Goal: Information Seeking & Learning: Learn about a topic

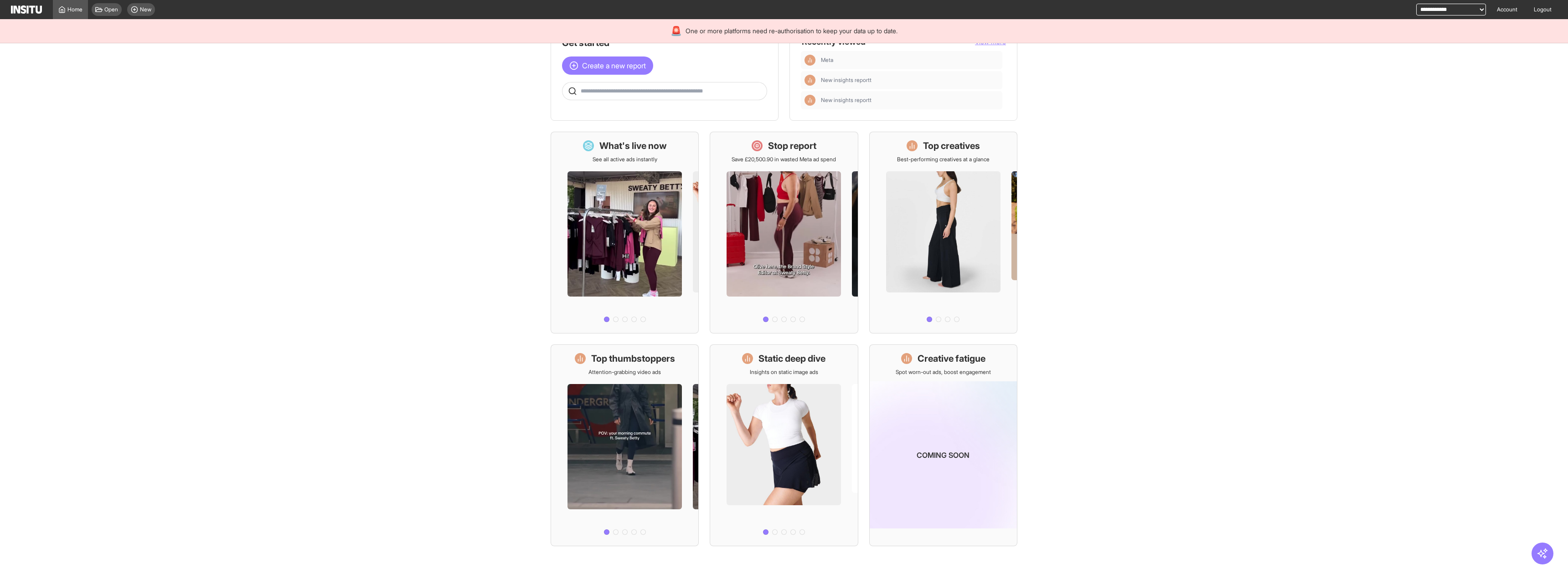
scroll to position [29, 0]
click at [874, 7] on select "**********" at bounding box center [1451, 9] width 70 height 12
select select "**********"
click at [874, 4] on select "**********" at bounding box center [1451, 9] width 70 height 12
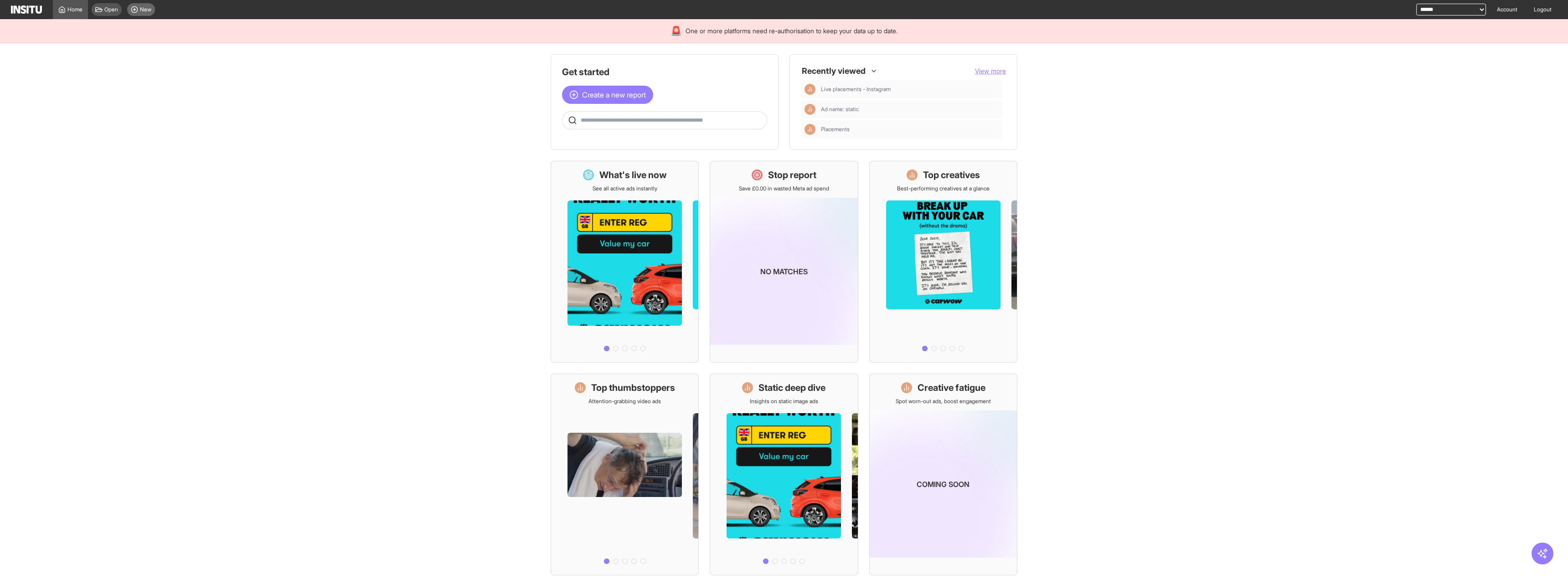
click at [134, 8] on icon at bounding box center [134, 9] width 7 height 7
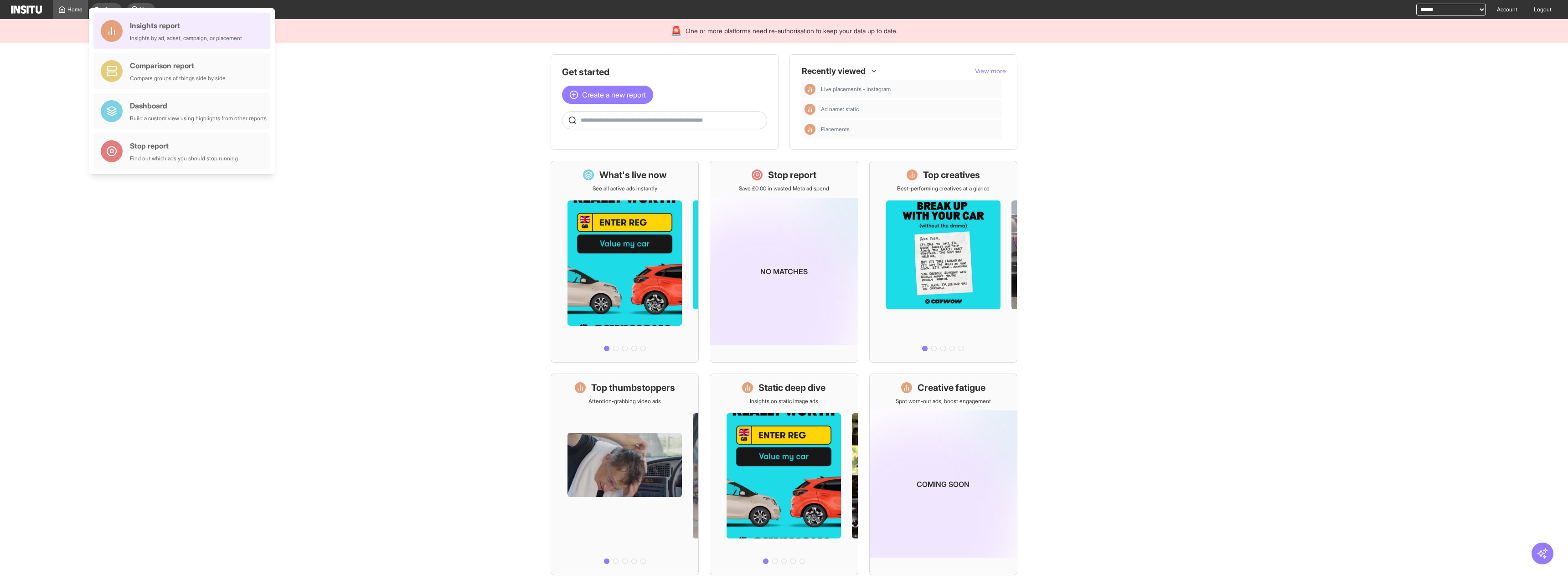
click at [152, 17] on div "Insights report Insights by ad, adset, campaign, or placement" at bounding box center [182, 31] width 177 height 36
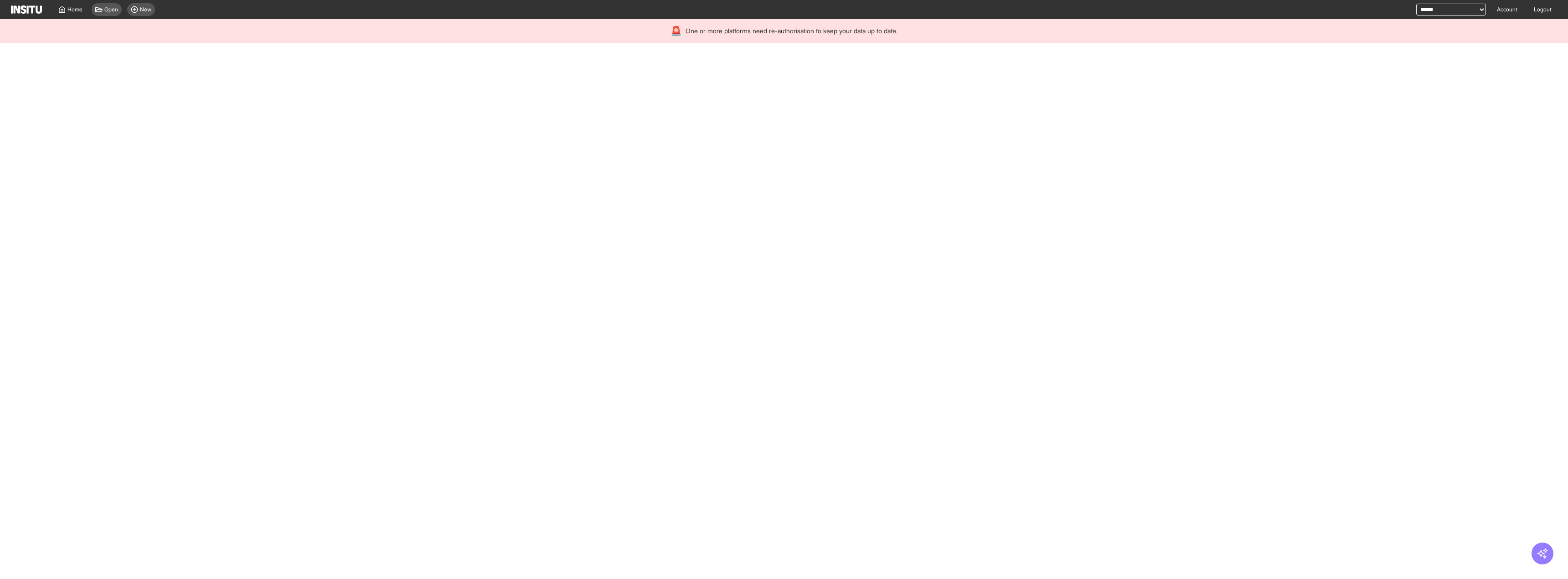
select select "**"
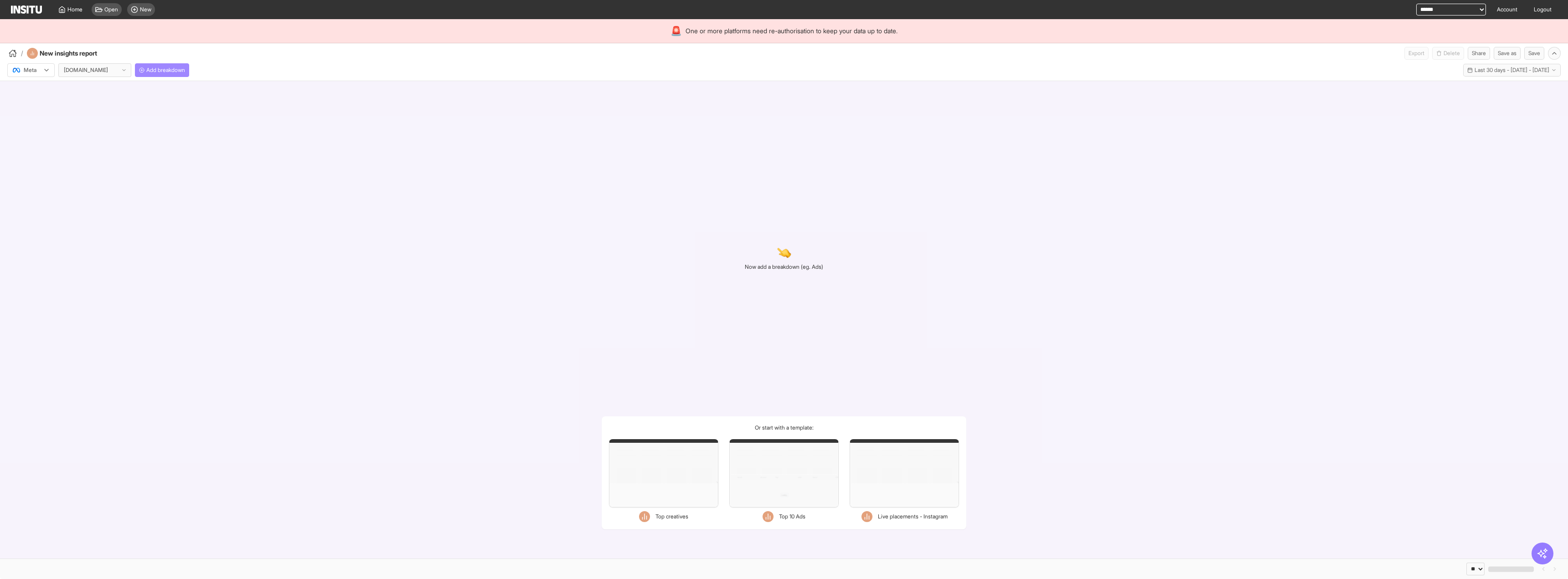
click at [174, 63] on button "Add breakdown" at bounding box center [162, 70] width 54 height 14
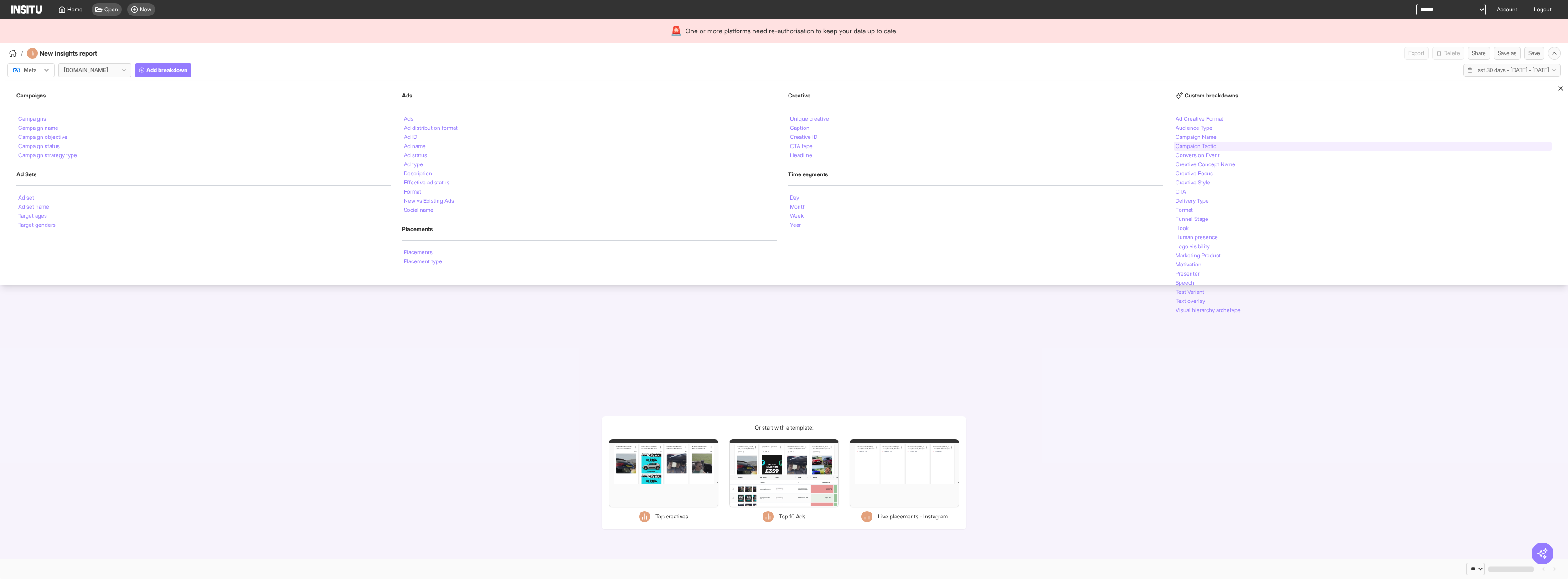
click at [1222, 142] on div "Campaign Tactic" at bounding box center [1362, 146] width 378 height 9
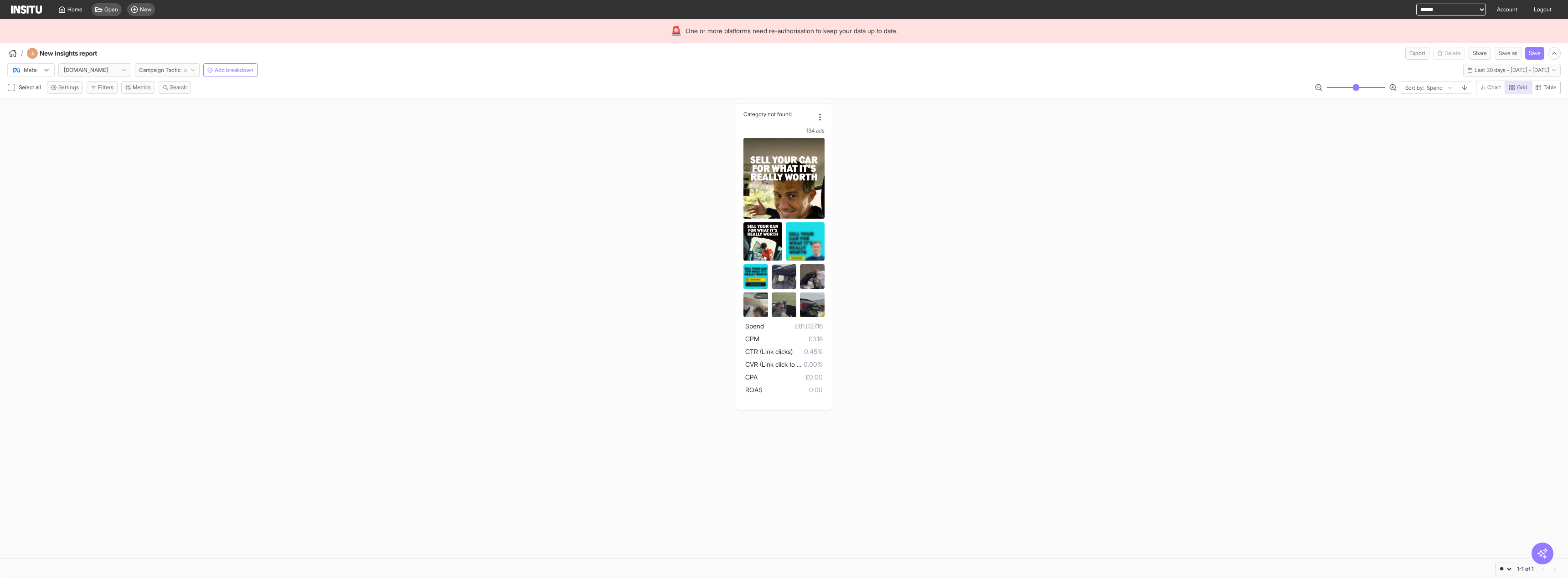
click at [196, 67] on icon "button" at bounding box center [193, 70] width 6 height 6
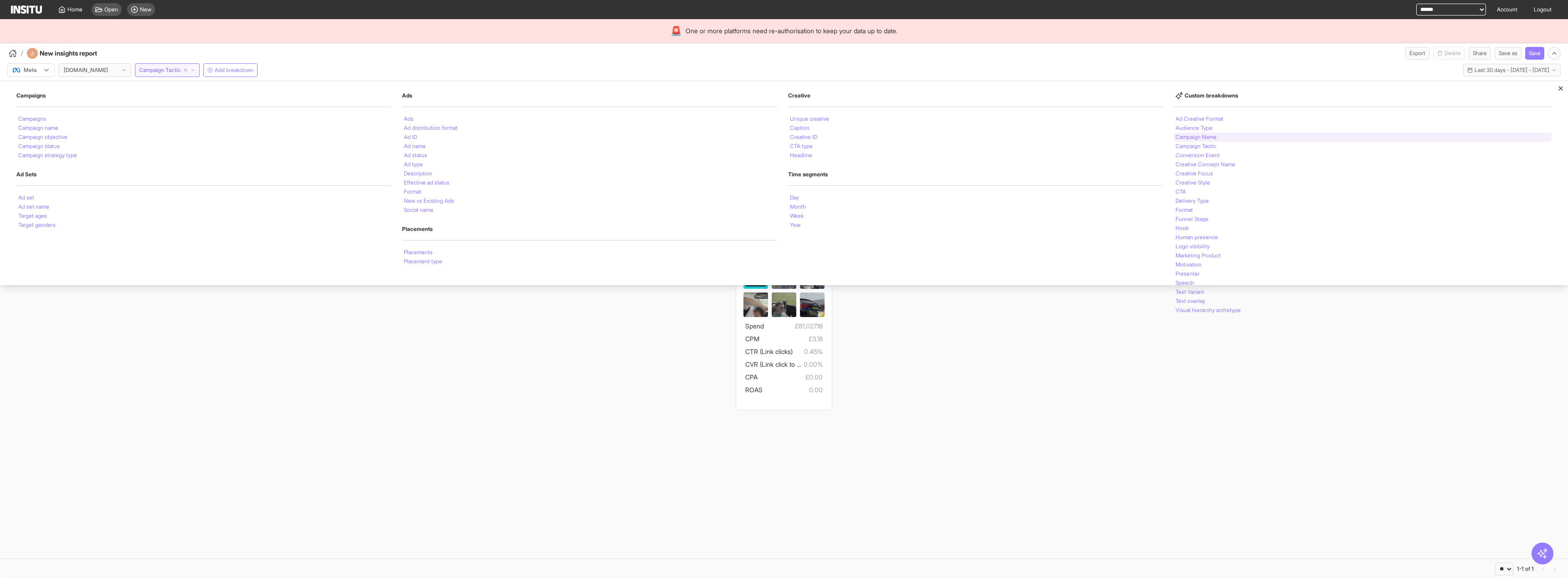
click at [1209, 139] on li "Campaign Name" at bounding box center [1196, 137] width 41 height 6
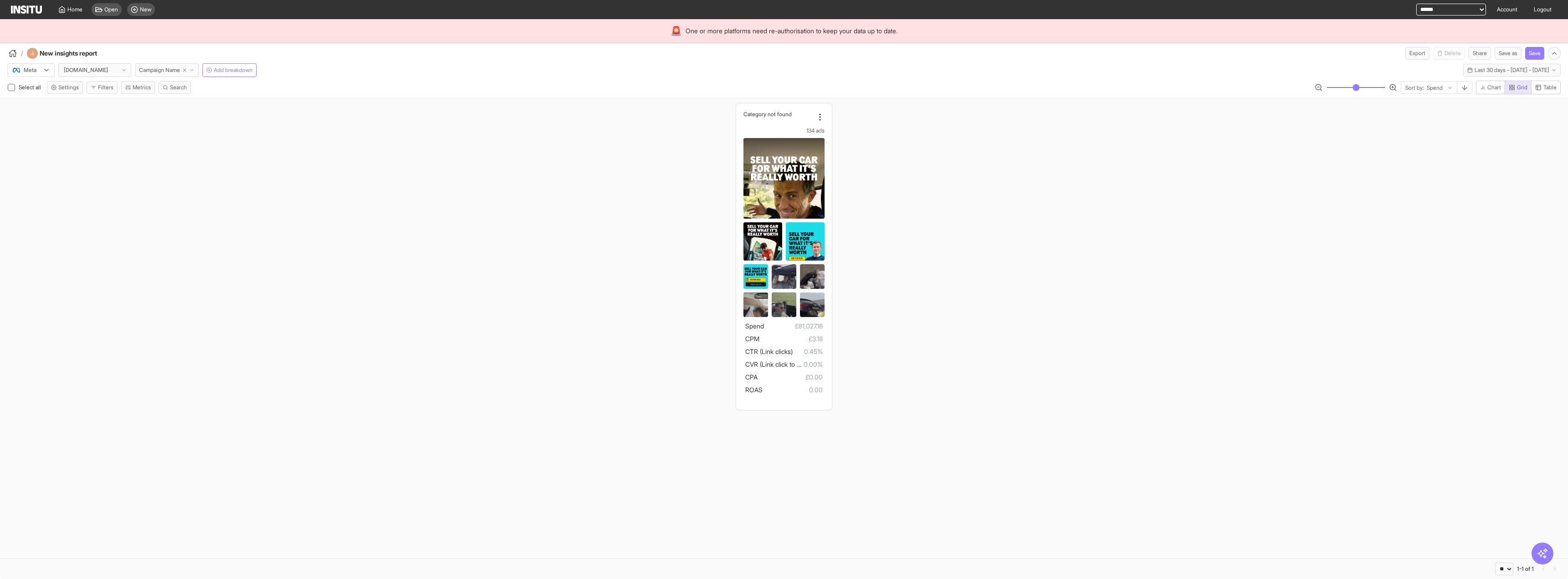
click at [196, 74] on button "Campaign Name" at bounding box center [167, 70] width 63 height 14
click at [1206, 357] on div "Category not found 134 ads Spend £81,027.16 CPM £3.18 CTR (Link clicks) 0.45% C…" at bounding box center [784, 256] width 1568 height 316
click at [195, 68] on icon "button" at bounding box center [192, 70] width 6 height 6
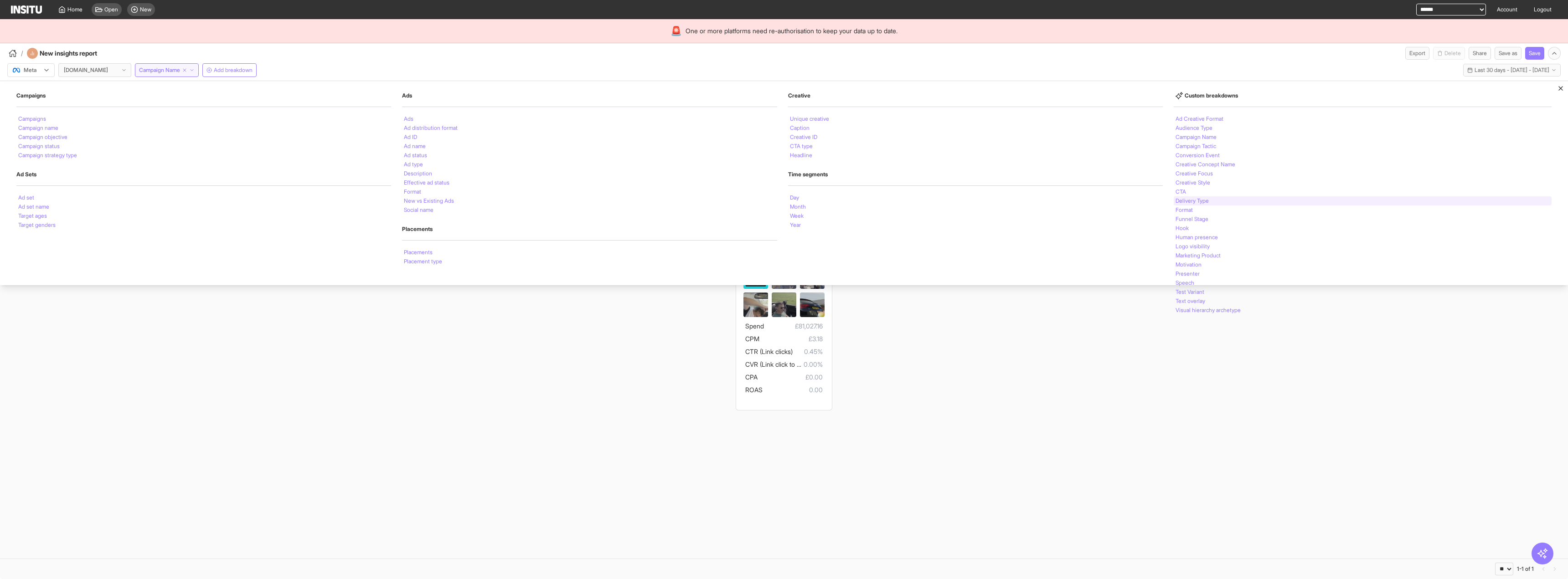
click at [1259, 200] on div "Delivery Type" at bounding box center [1362, 201] width 378 height 9
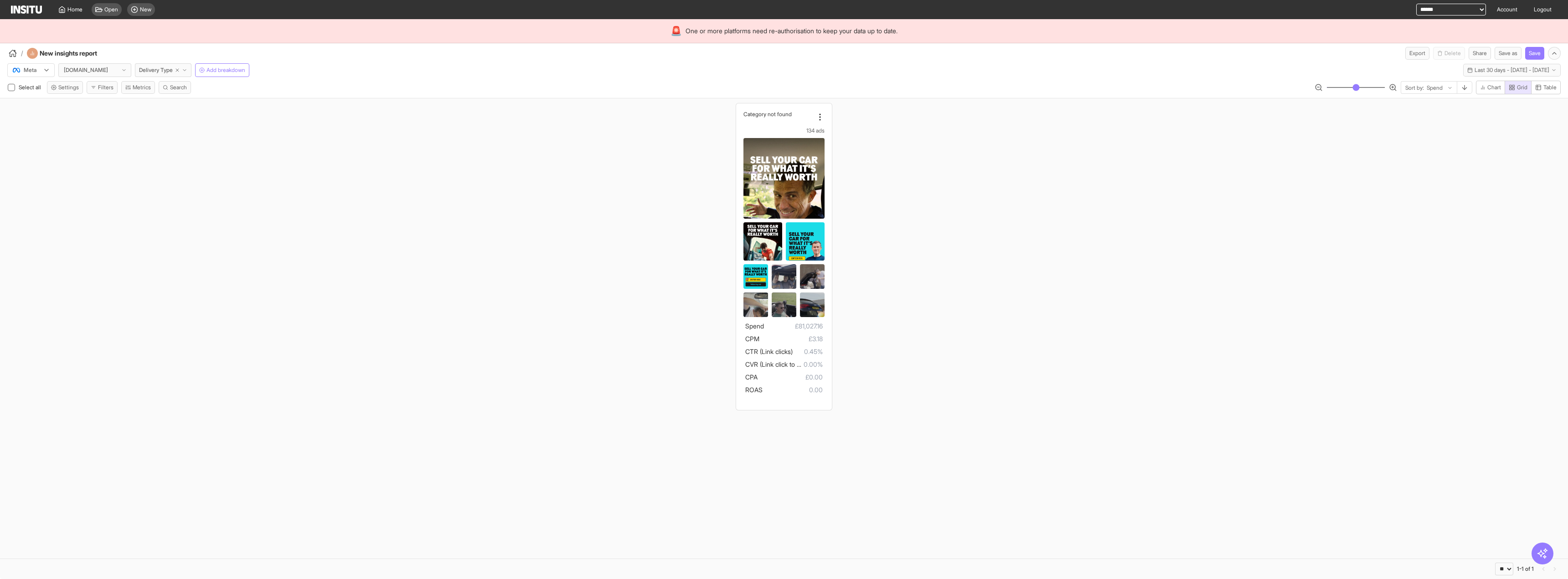
click at [448, 109] on div "Category not found 134 ads Spend £81,027.16 CPM £3.18 CTR (Link clicks) 0.45% C…" at bounding box center [784, 256] width 1568 height 316
click at [1468, 68] on rect "button" at bounding box center [1470, 70] width 4 height 4
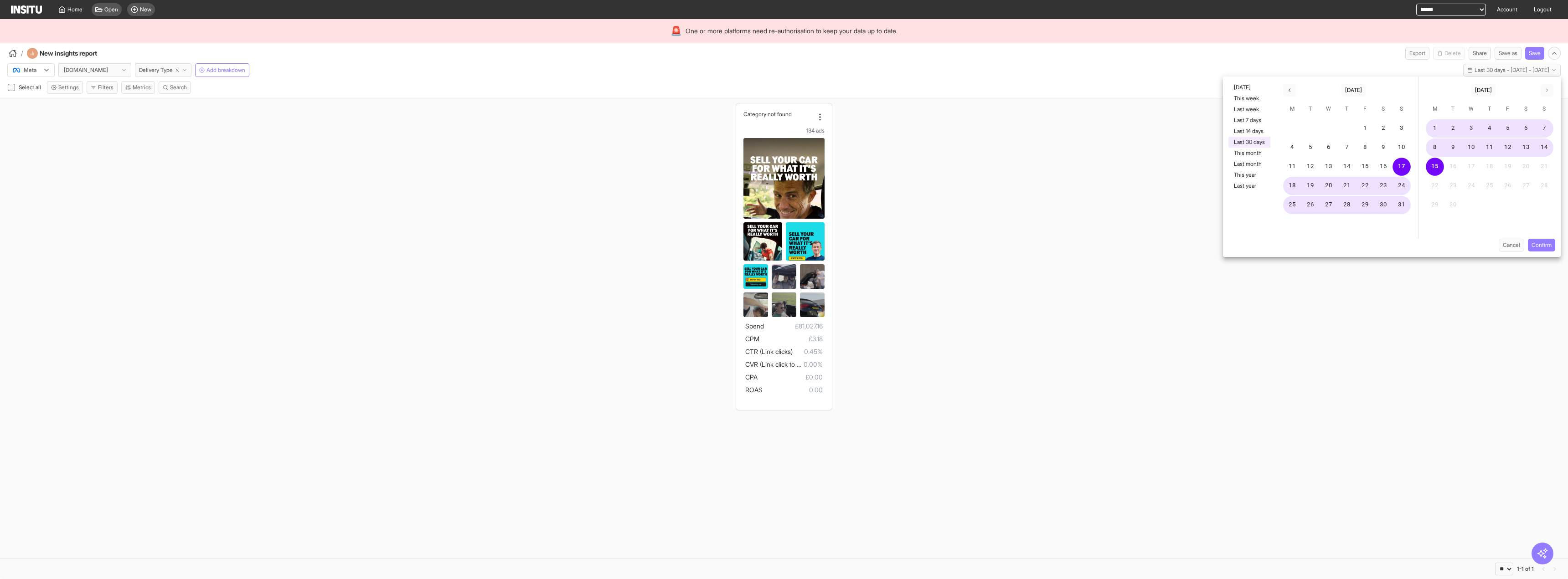
click at [918, 114] on div "Category not found 134 ads Spend £81,027.16 CPM £3.18 CTR (Link clicks) 0.45% C…" at bounding box center [784, 256] width 1568 height 316
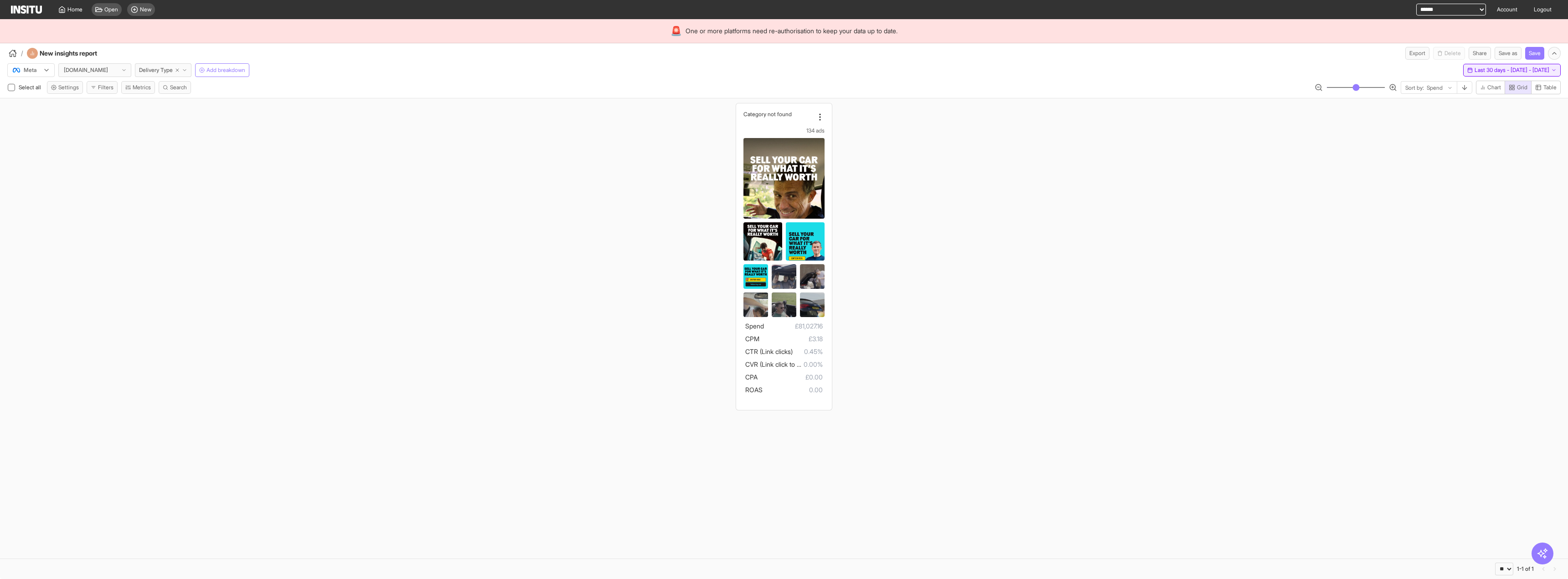
click at [1488, 72] on span "Last 30 days - [DATE] - [DATE]" at bounding box center [1512, 70] width 75 height 7
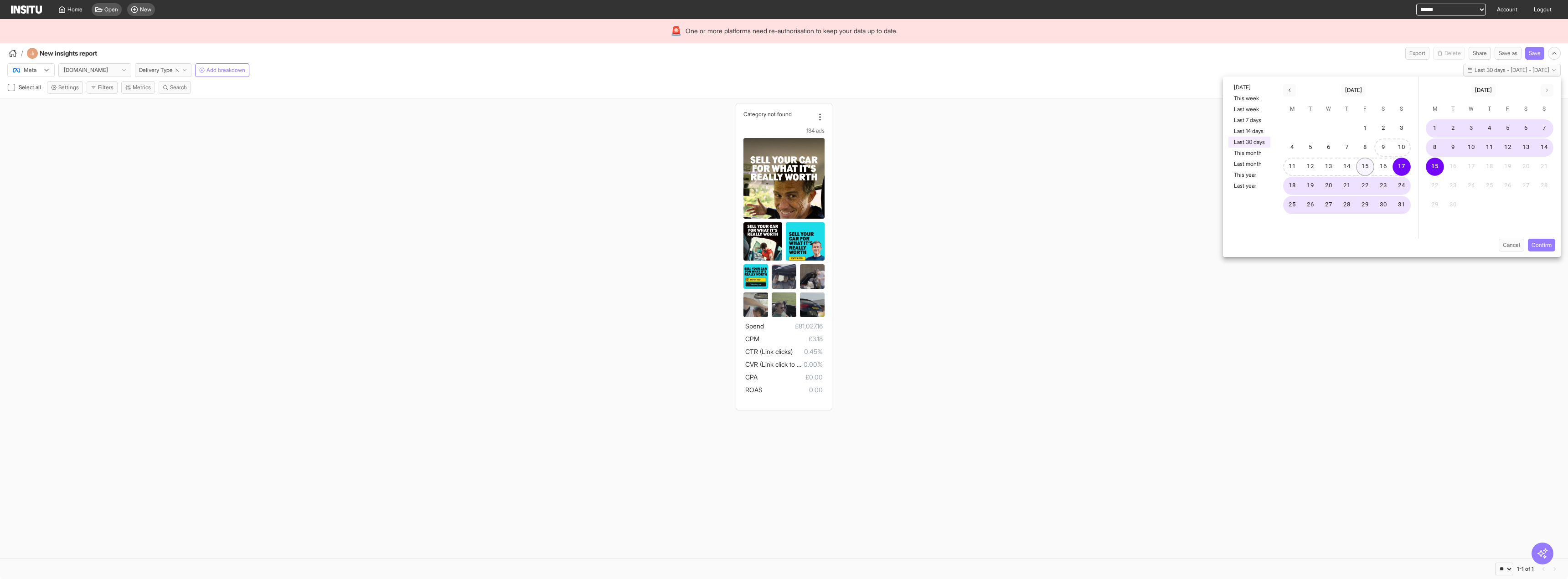
click at [1369, 166] on button "15" at bounding box center [1365, 167] width 19 height 19
click at [1537, 253] on div "Cancel Confirm" at bounding box center [1392, 248] width 337 height 19
click at [1538, 249] on button "Confirm" at bounding box center [1541, 245] width 27 height 13
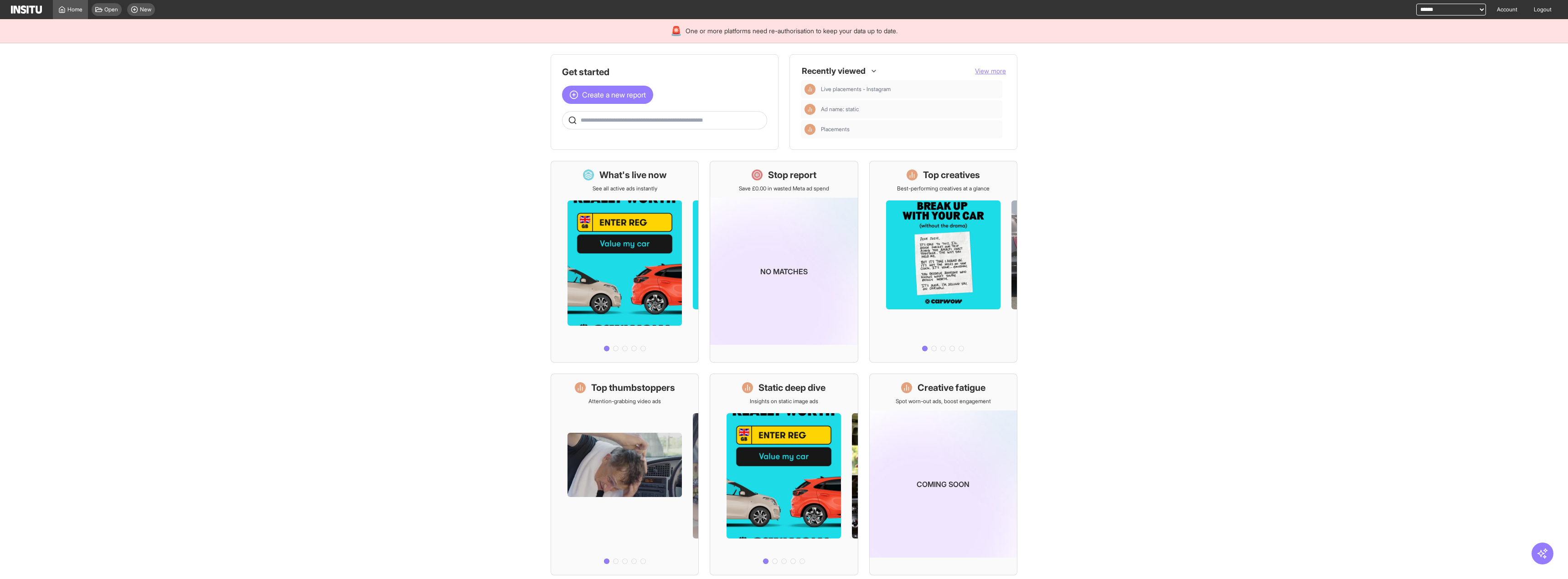
click at [135, 3] on div "Open New" at bounding box center [123, 9] width 71 height 20
click at [135, 6] on div "New" at bounding box center [141, 9] width 28 height 13
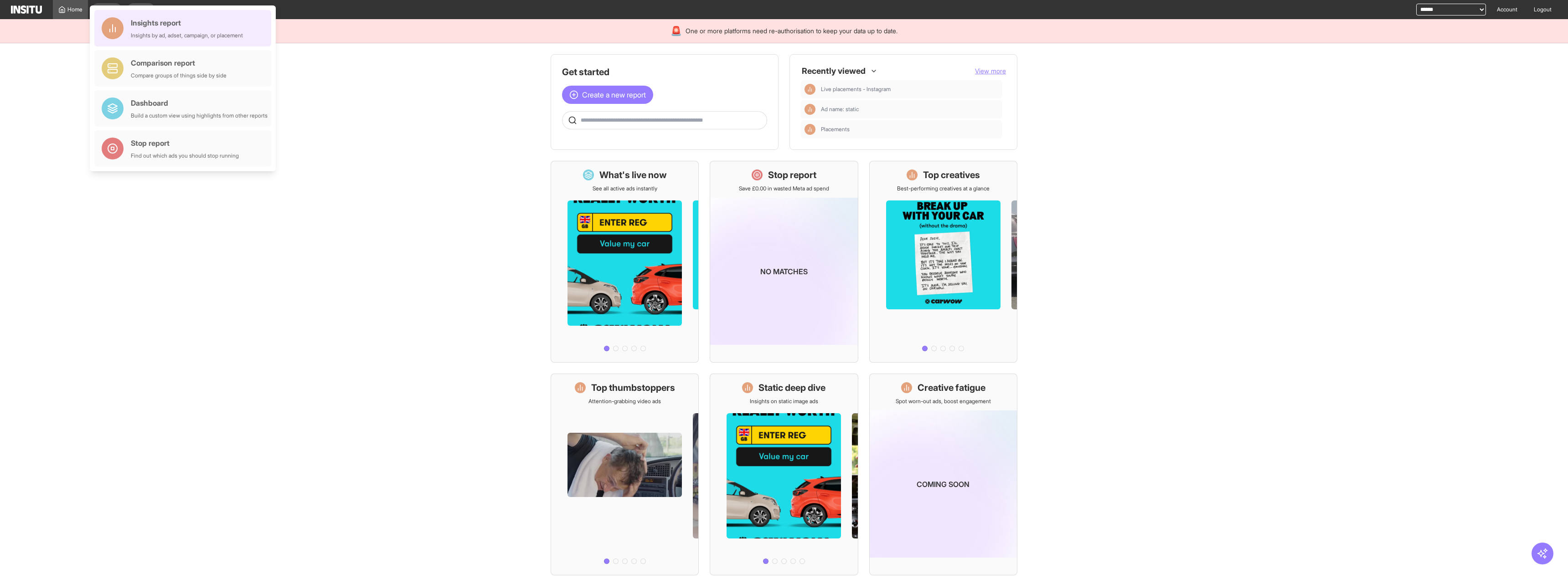
click at [145, 17] on div "Insights report Insights by ad, adset, campaign, or placement" at bounding box center [183, 28] width 177 height 36
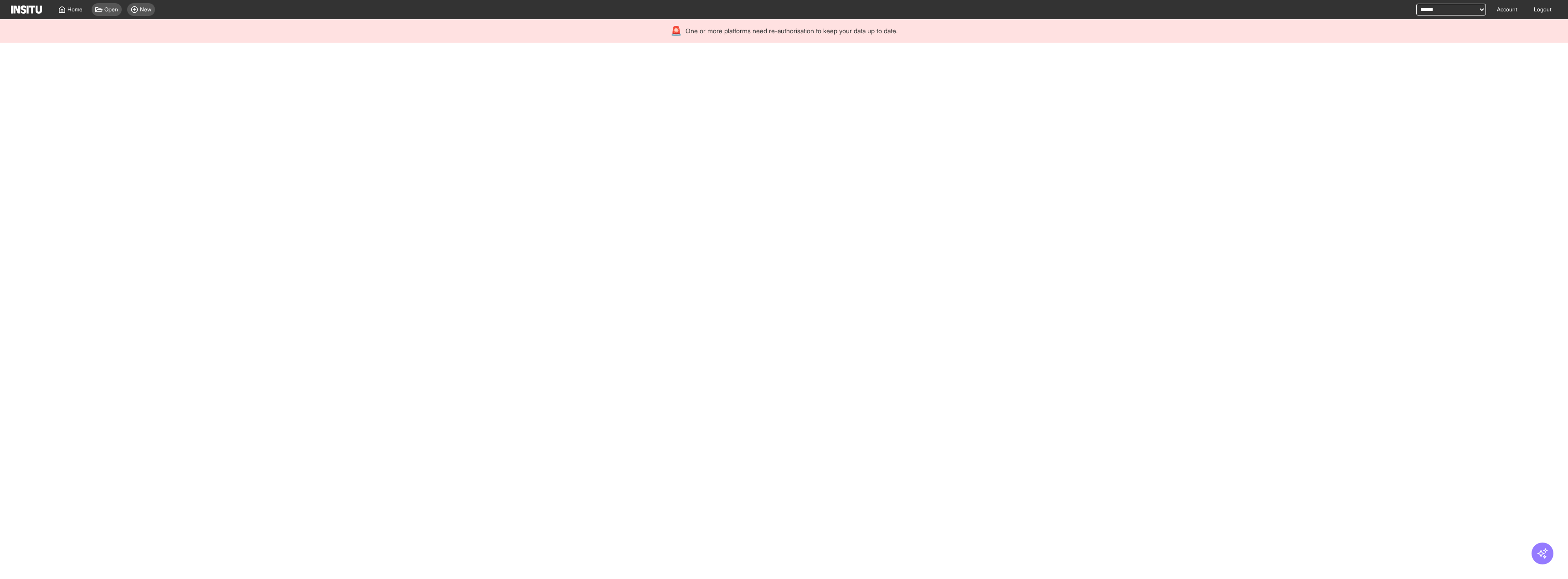
select select "**"
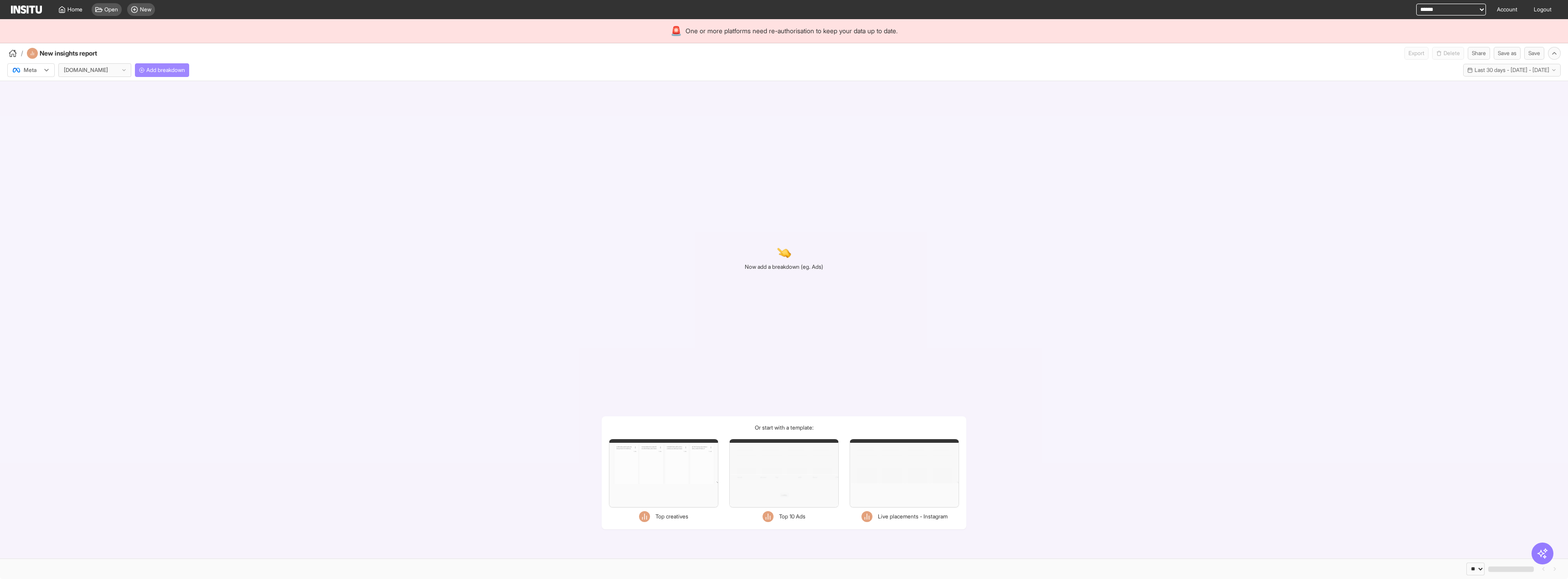
click at [169, 74] on span "Add breakdown" at bounding box center [166, 70] width 39 height 7
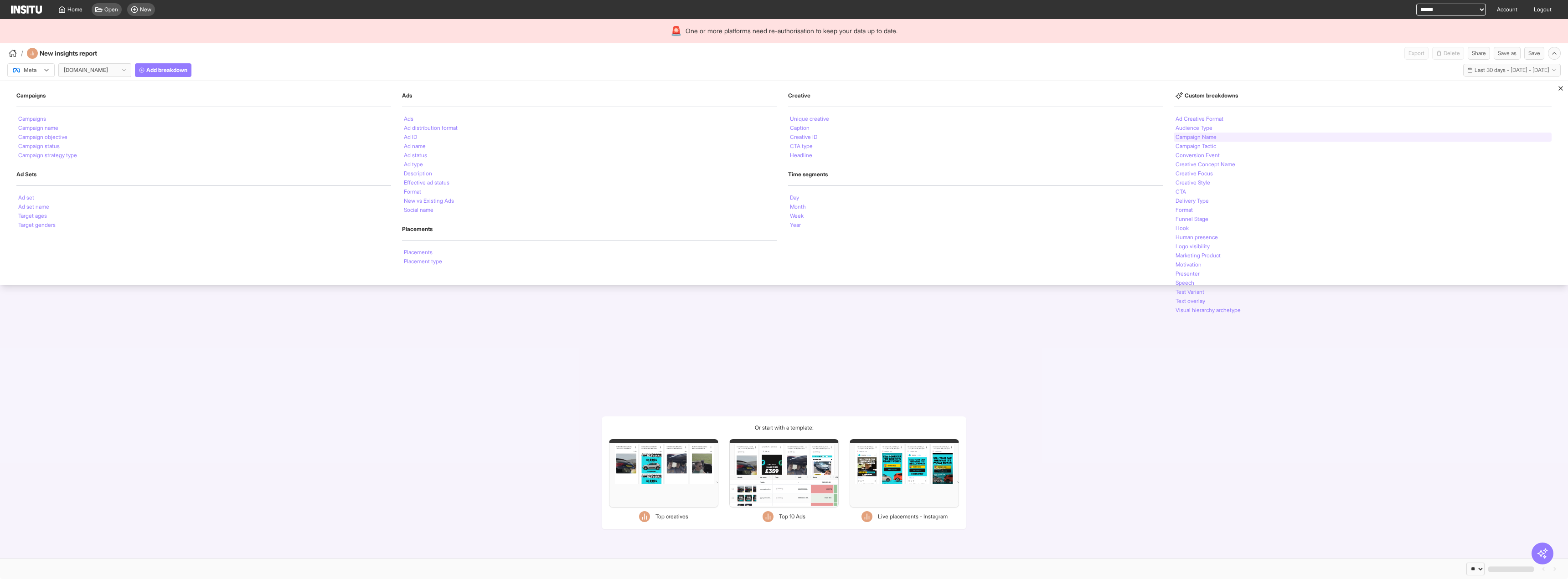
click at [1228, 138] on div "Campaign Name" at bounding box center [1362, 137] width 378 height 9
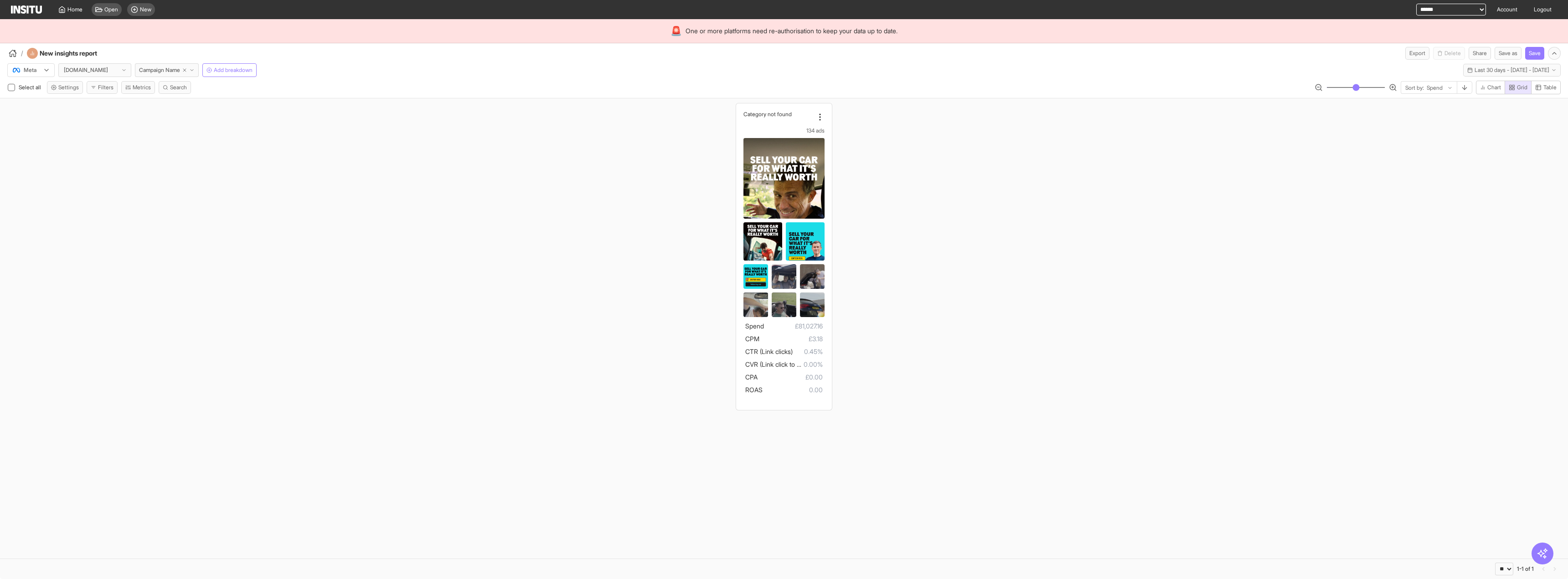
click at [577, 118] on div "Category not found 134 ads Spend £81,027.16 CPM £3.18 CTR (Link clicks) 0.45% C…" at bounding box center [784, 256] width 1568 height 316
click at [1475, 73] on span "Last 30 days - [DATE] - [DATE]" at bounding box center [1512, 70] width 75 height 7
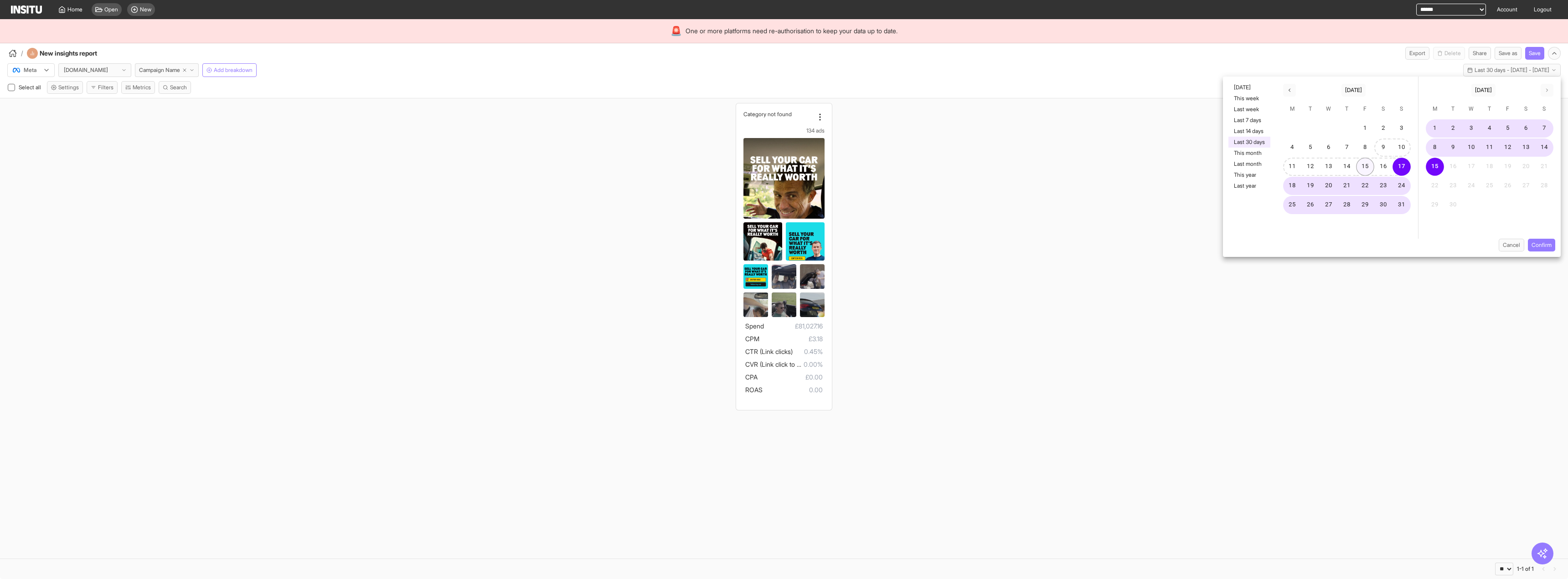
click at [1369, 163] on button "15" at bounding box center [1365, 167] width 19 height 19
click at [1548, 248] on button "Confirm" at bounding box center [1541, 245] width 27 height 13
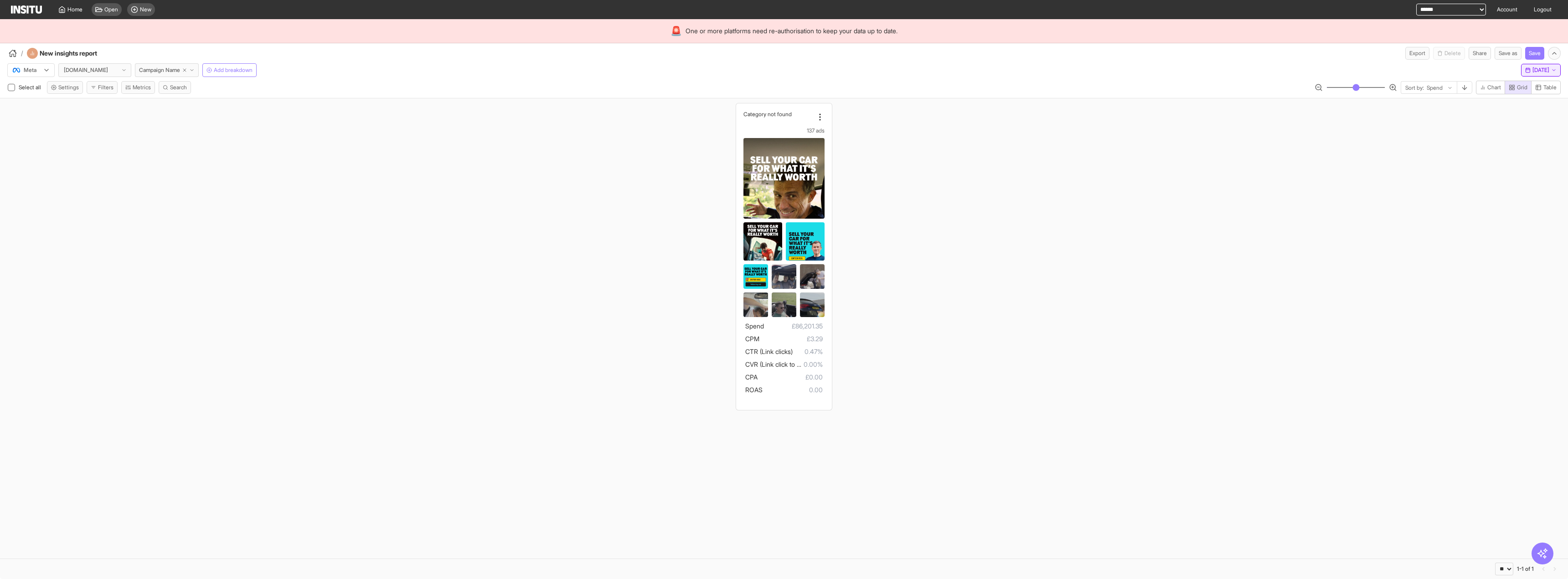
click at [1533, 69] on span "Mon 15 Sep, 2025" at bounding box center [1541, 70] width 17 height 7
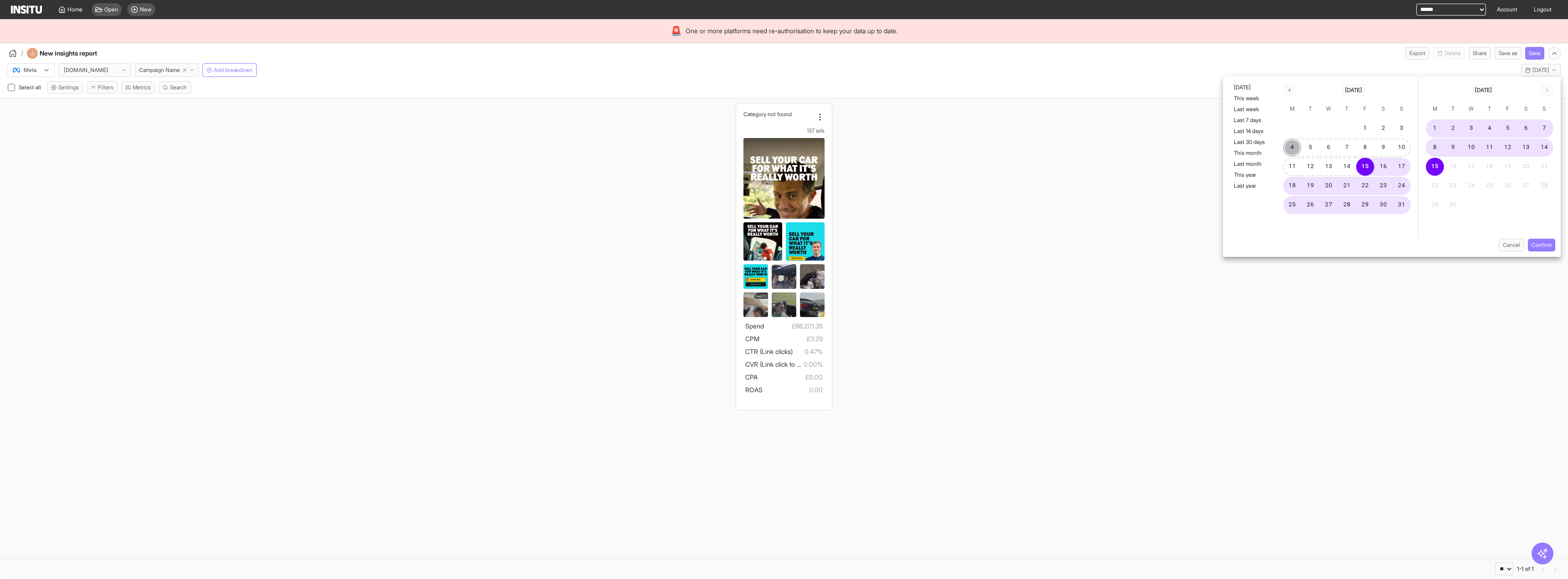
click at [1297, 146] on button "4" at bounding box center [1292, 148] width 19 height 19
click at [1537, 254] on div "Cancel Confirm" at bounding box center [1392, 248] width 337 height 19
click at [1537, 248] on button "Confirm" at bounding box center [1541, 245] width 27 height 13
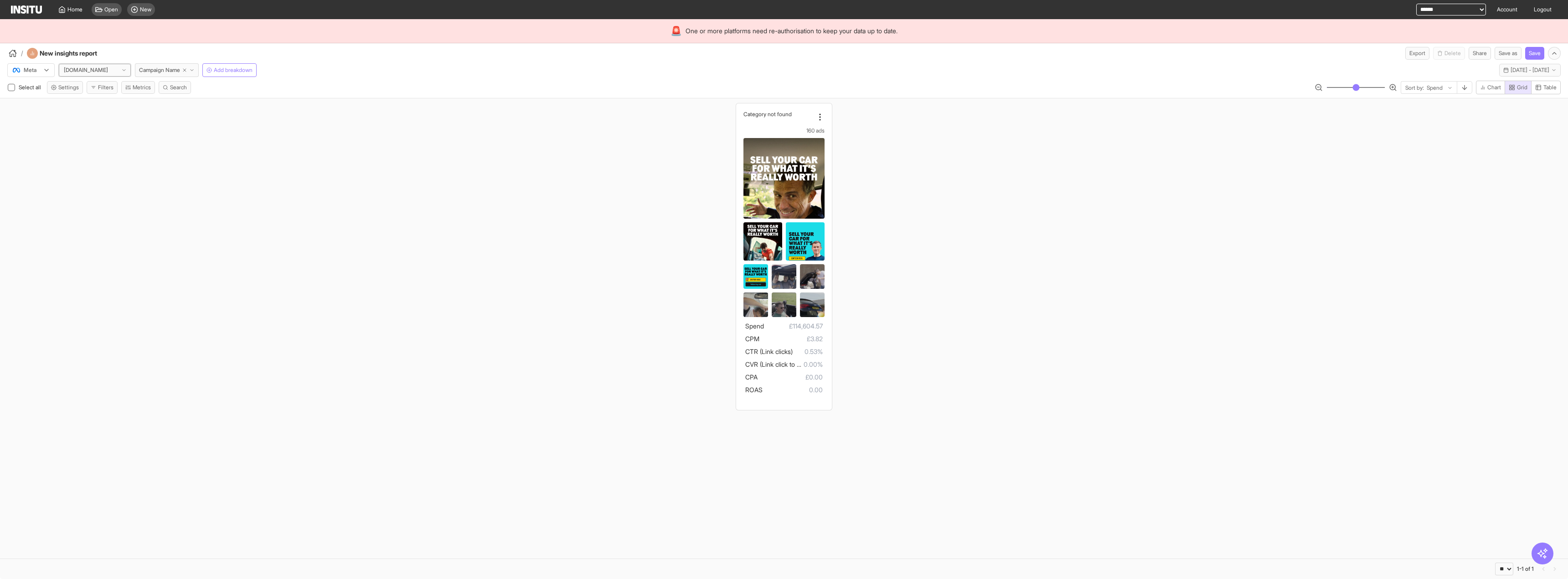
click at [125, 69] on icon at bounding box center [124, 70] width 6 height 6
click at [118, 116] on div "carwow DE" at bounding box center [95, 120] width 72 height 16
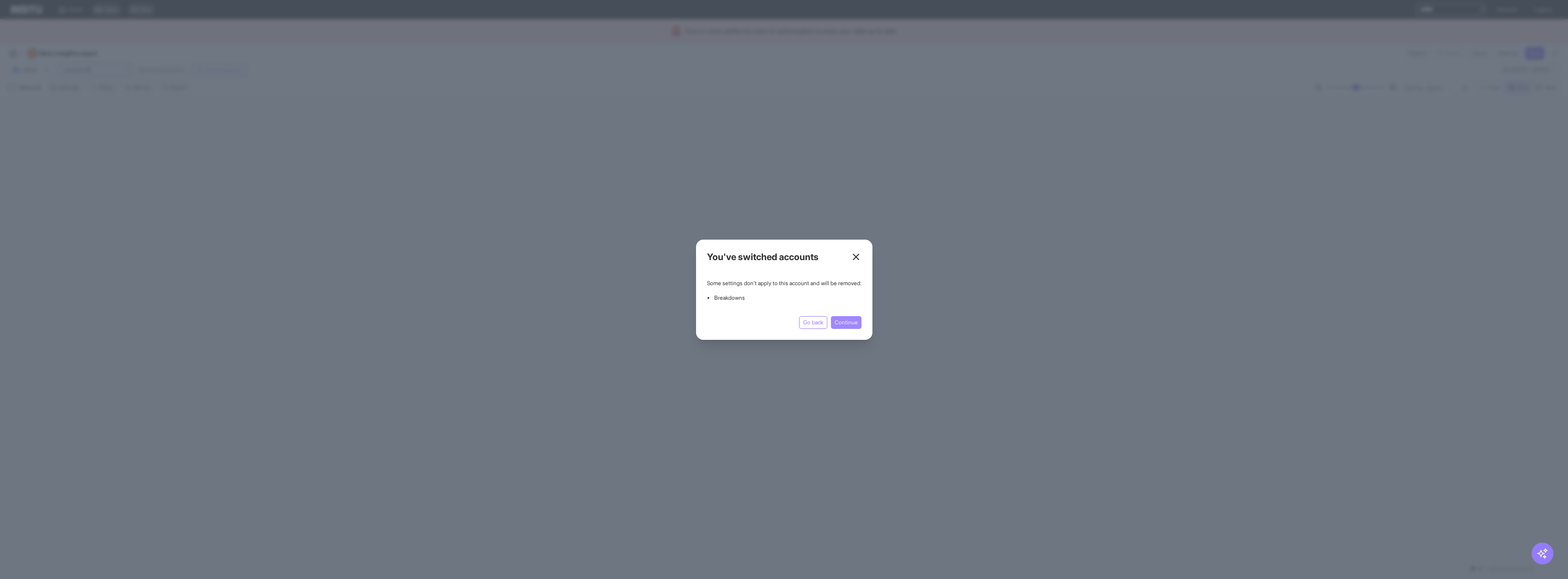
click at [852, 323] on button "Continue" at bounding box center [846, 323] width 31 height 13
select select "**"
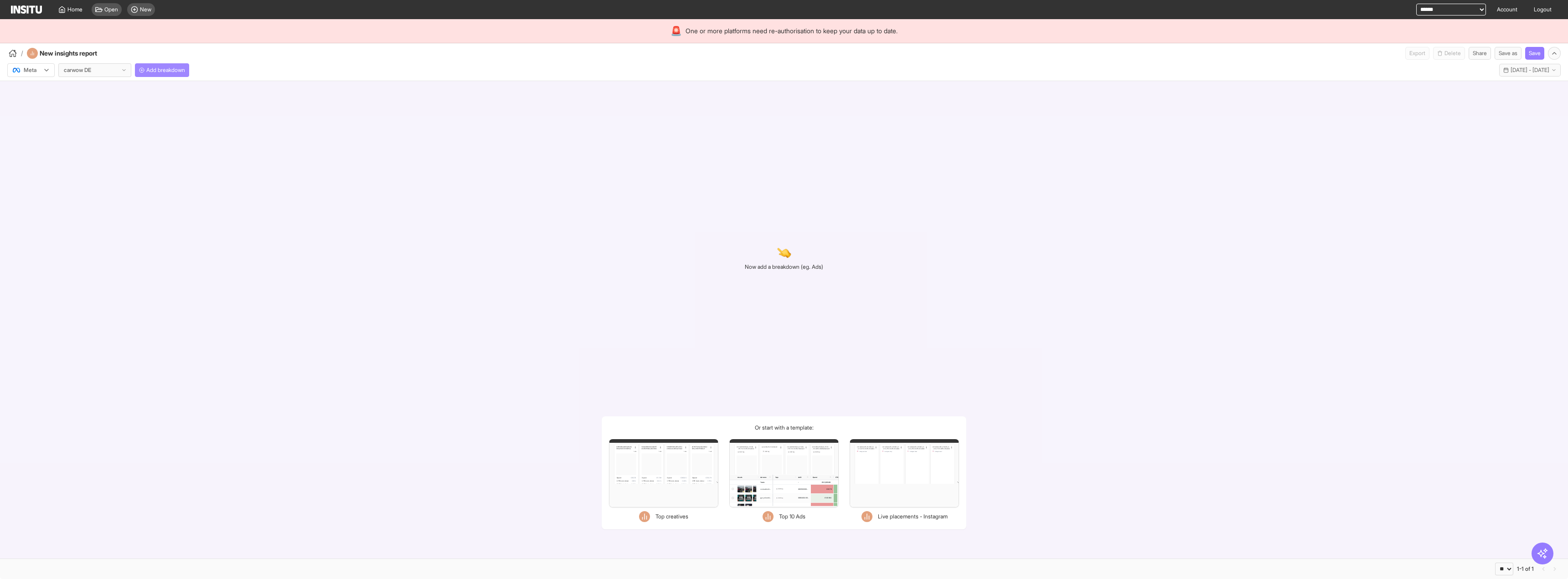
click at [165, 70] on span "Add breakdown" at bounding box center [166, 70] width 39 height 7
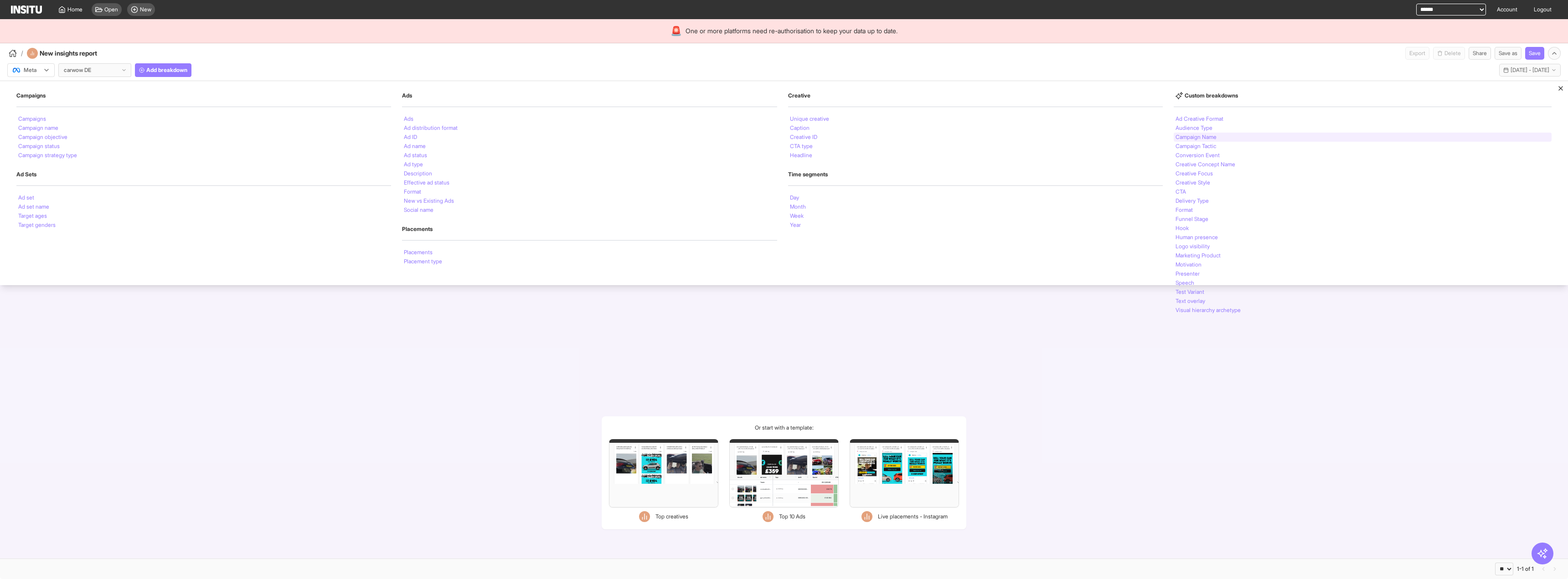
click at [1209, 136] on li "Campaign Name" at bounding box center [1196, 137] width 41 height 6
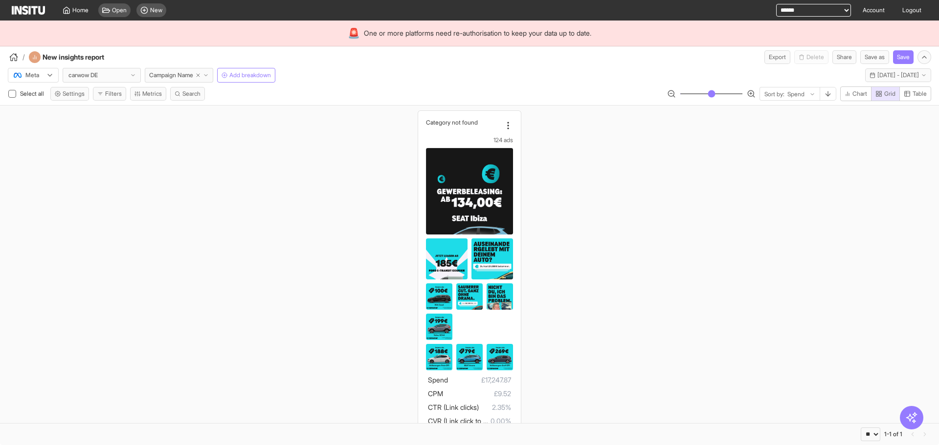
click at [350, 78] on div "Meta carwow DE Campaign Name Add breakdown Mon 4 Aug - Mon 15 Sep, 2025 4 Aug 2…" at bounding box center [469, 73] width 939 height 19
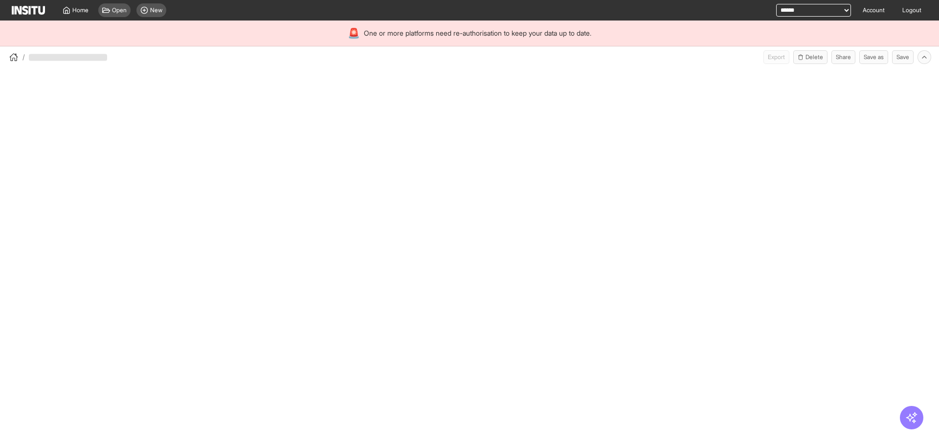
select select "**"
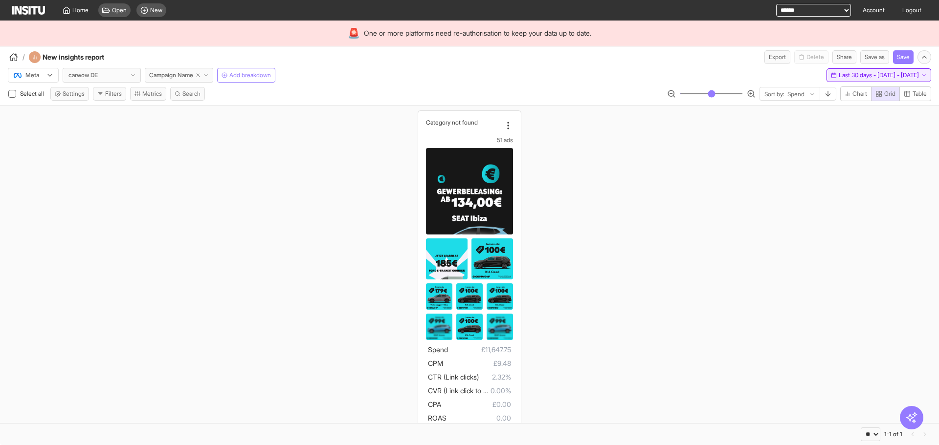
click at [838, 77] on span "Last 30 days - [DATE] - [DATE]" at bounding box center [878, 75] width 80 height 8
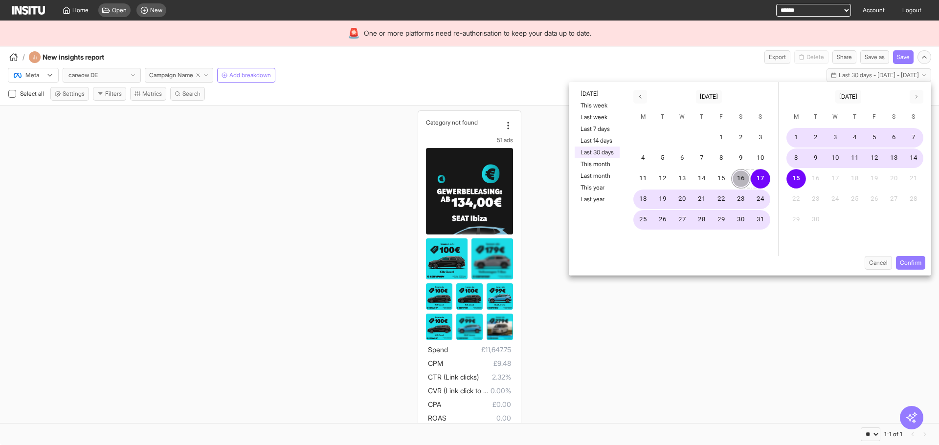
click at [736, 176] on button "16" at bounding box center [741, 179] width 20 height 20
click at [907, 257] on button "Confirm" at bounding box center [910, 263] width 29 height 14
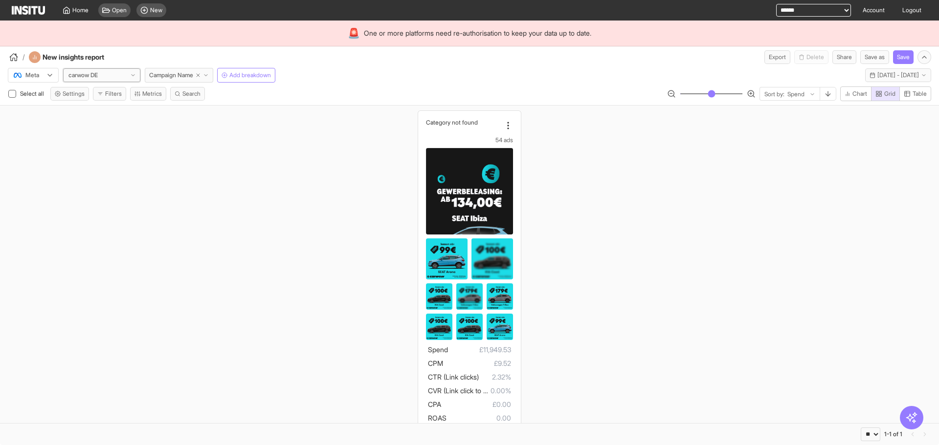
click at [76, 79] on div at bounding box center [82, 75] width 31 height 10
click at [110, 112] on span "[DOMAIN_NAME]" at bounding box center [102, 113] width 66 height 9
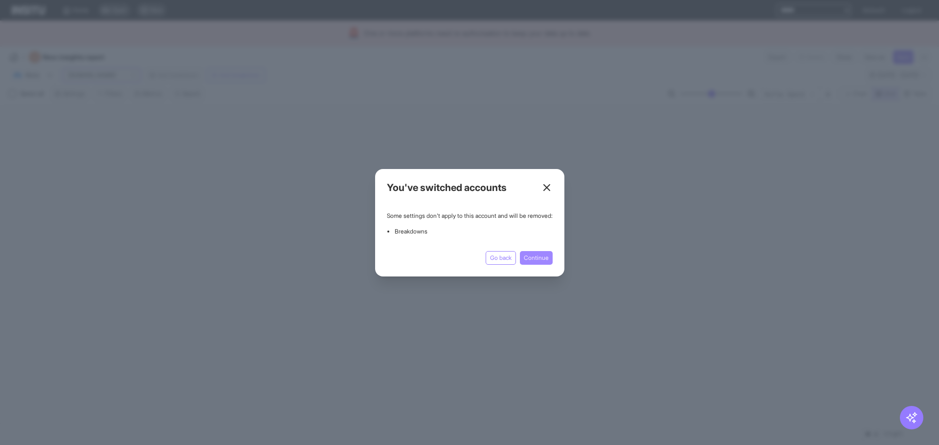
click at [548, 255] on button "Continue" at bounding box center [536, 258] width 33 height 14
select select "**"
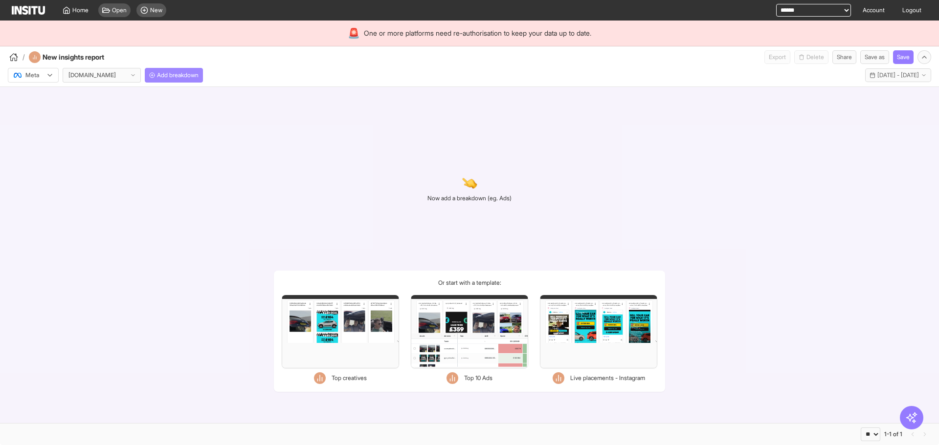
click at [203, 73] on button "Add breakdown" at bounding box center [174, 75] width 58 height 15
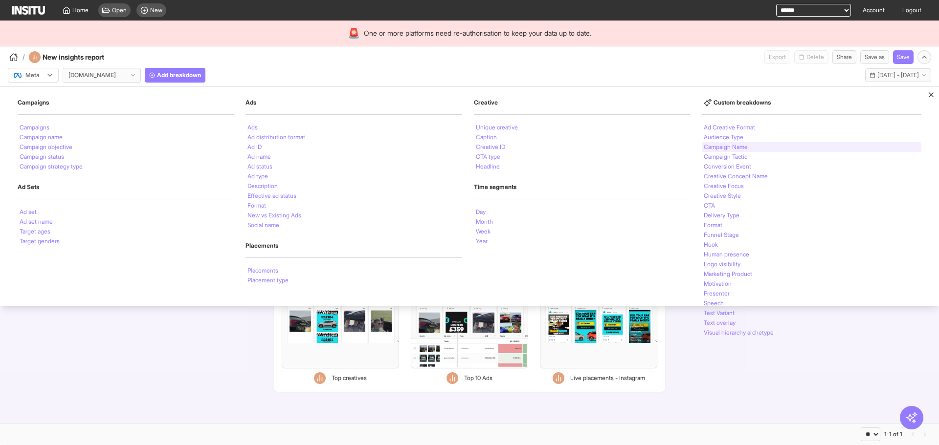
click at [731, 152] on div "Campaign Name" at bounding box center [812, 147] width 220 height 10
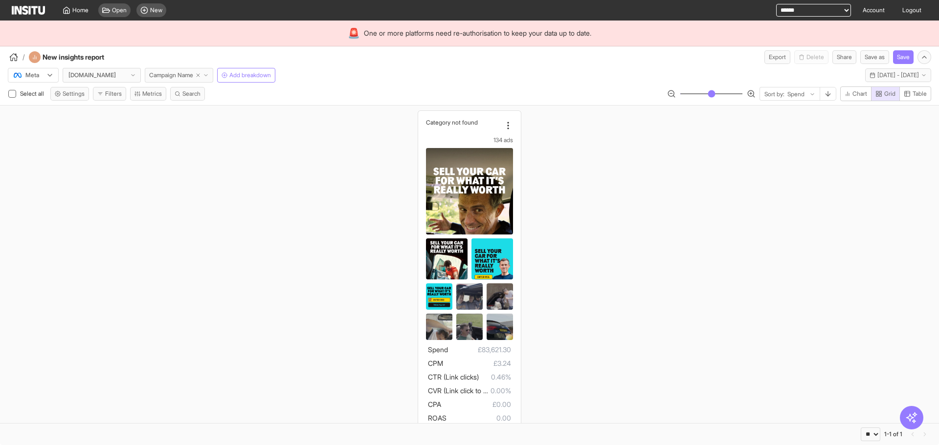
click at [212, 81] on button "Campaign Name" at bounding box center [179, 75] width 68 height 15
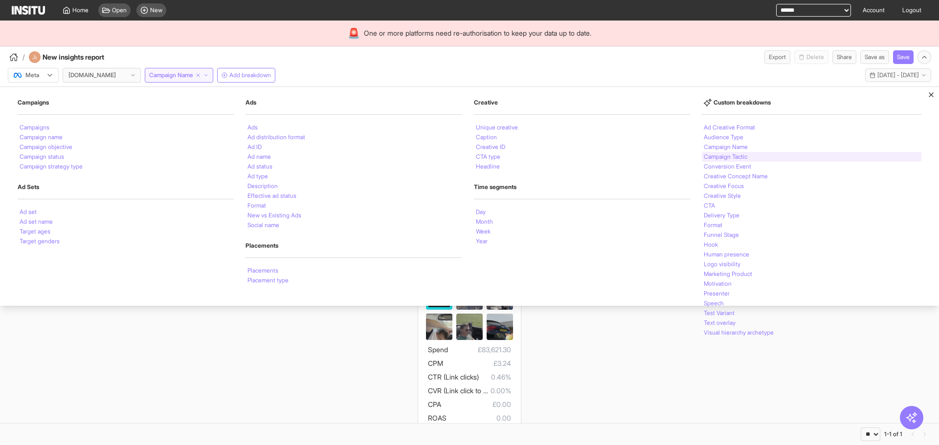
click at [755, 155] on div "Campaign Tactic" at bounding box center [812, 157] width 220 height 10
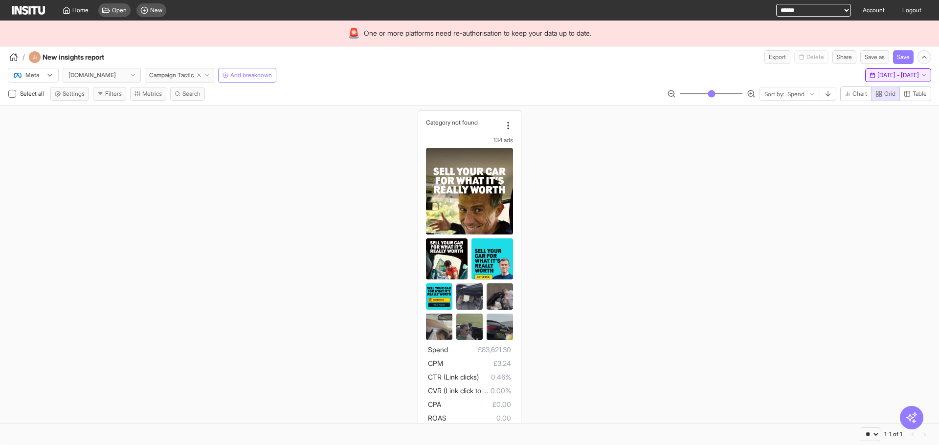
click at [877, 77] on span "Sat 16 Aug - Mon 15 Sep, 2025" at bounding box center [898, 75] width 42 height 8
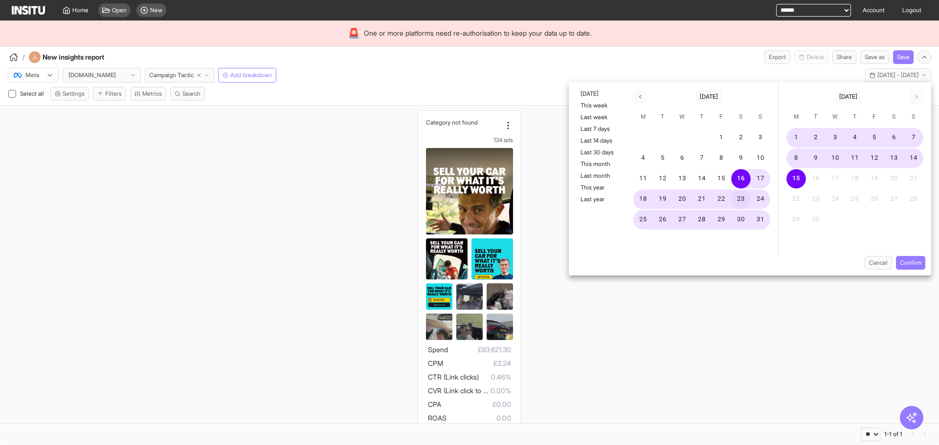
click at [741, 198] on button "23" at bounding box center [741, 200] width 20 height 20
click at [905, 264] on button "Confirm" at bounding box center [910, 263] width 29 height 14
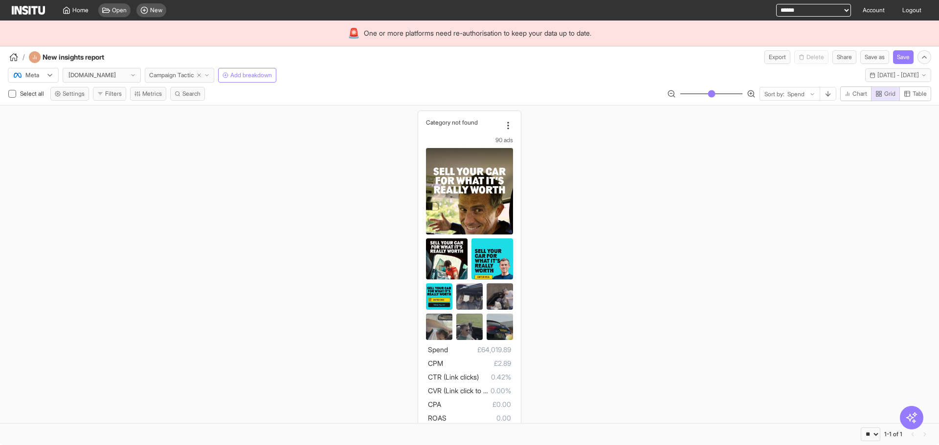
click at [211, 70] on button "Campaign Tactic" at bounding box center [179, 75] width 69 height 15
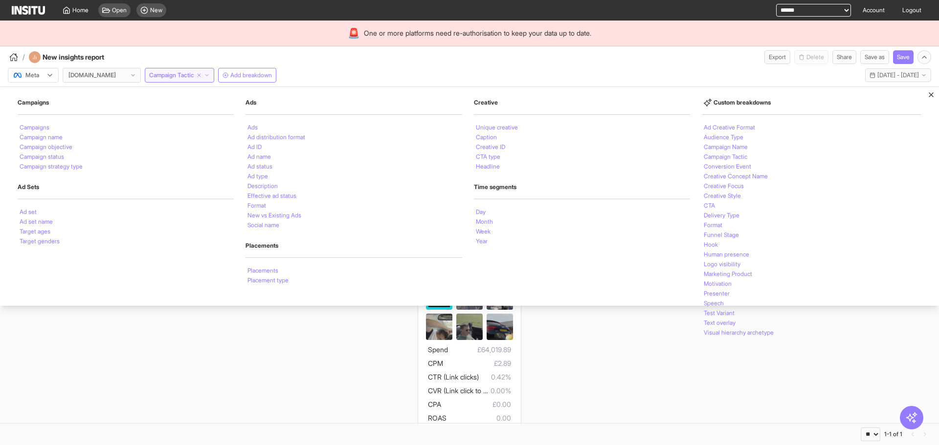
click at [779, 16] on select "**********" at bounding box center [813, 10] width 75 height 13
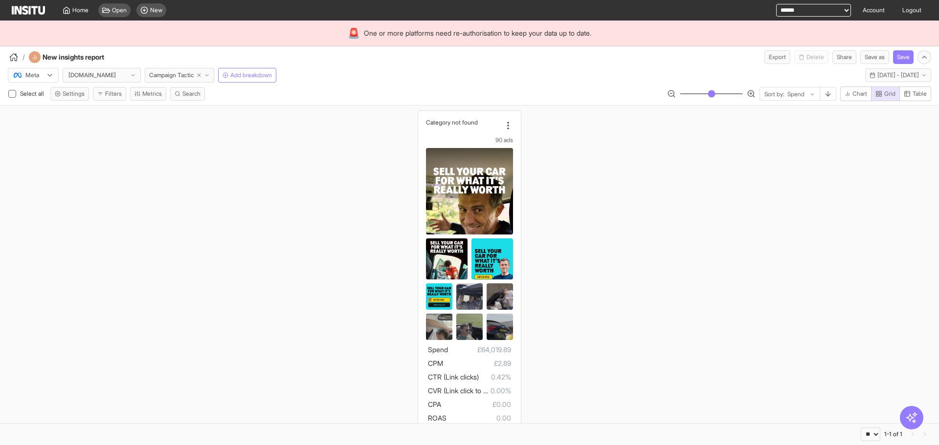
drag, startPoint x: 672, startPoint y: 60, endPoint x: 678, endPoint y: 59, distance: 5.5
click at [672, 60] on div "/ New insights report Export Delete Share Save as Save" at bounding box center [469, 55] width 939 height 18
click at [900, 17] on link "Logout" at bounding box center [911, 10] width 31 height 21
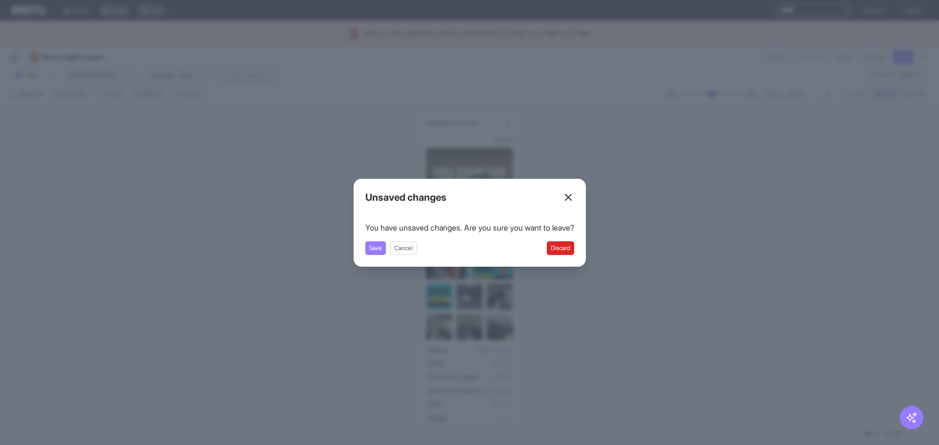
click at [571, 242] on button "Discard" at bounding box center [560, 249] width 27 height 14
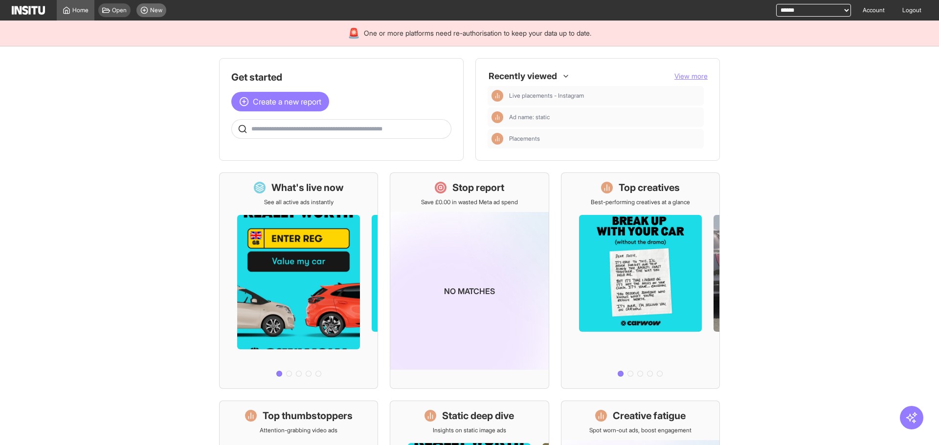
click at [150, 10] on span "New" at bounding box center [156, 10] width 12 height 8
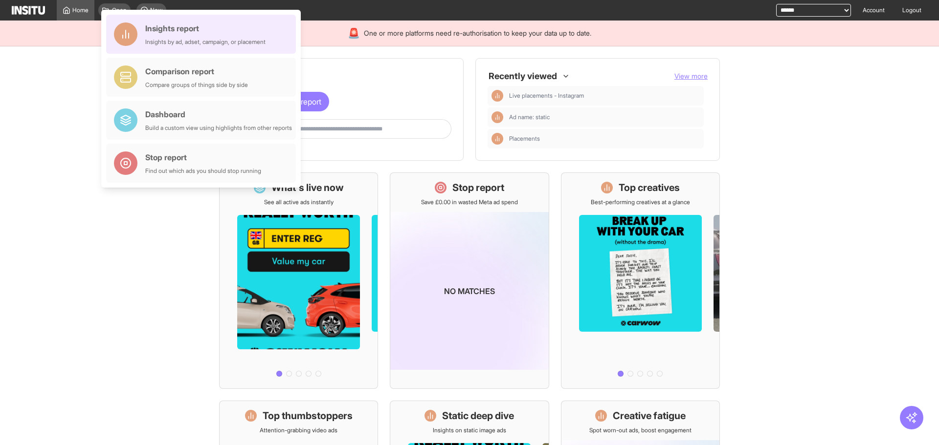
click at [250, 46] on div "Insights report Insights by ad, adset, campaign, or placement" at bounding box center [201, 34] width 190 height 39
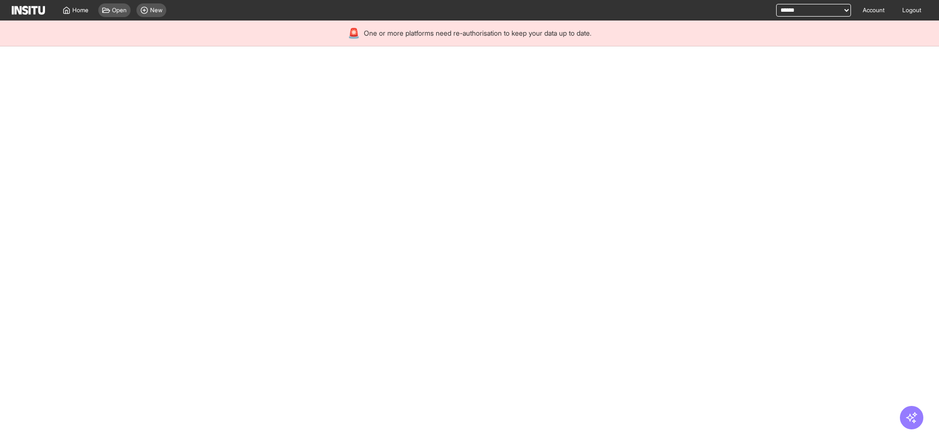
select select "**"
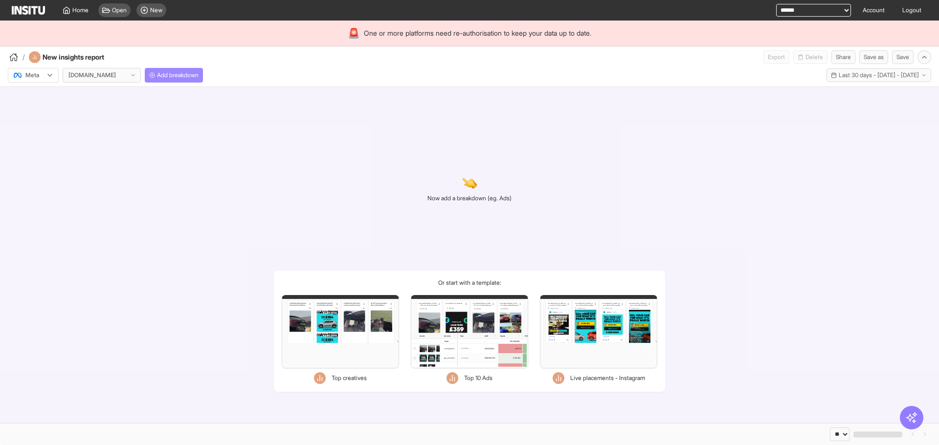
click at [181, 76] on span "Add breakdown" at bounding box center [178, 75] width 42 height 8
click at [650, 63] on div "/ New insights report Export Delete Share Save as Save" at bounding box center [469, 55] width 939 height 18
click at [575, 107] on div "Now add a breakdown (eg. Ads) Or start with a template: Filters Format Static V…" at bounding box center [469, 255] width 939 height 336
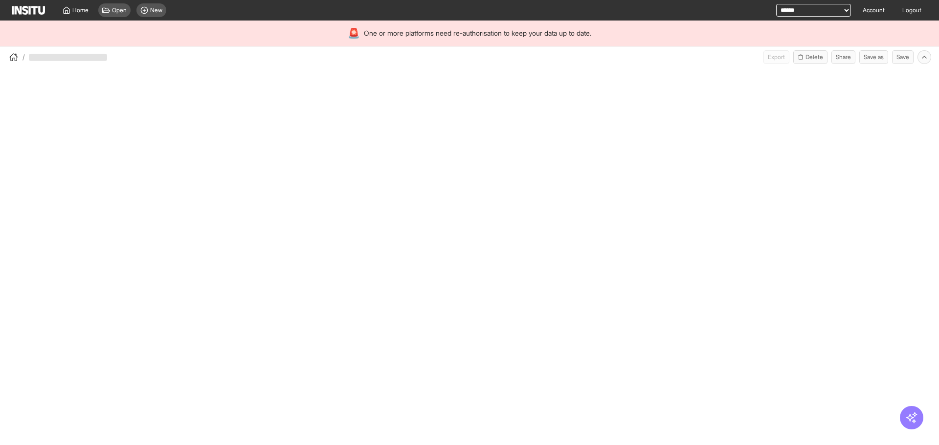
select select "**"
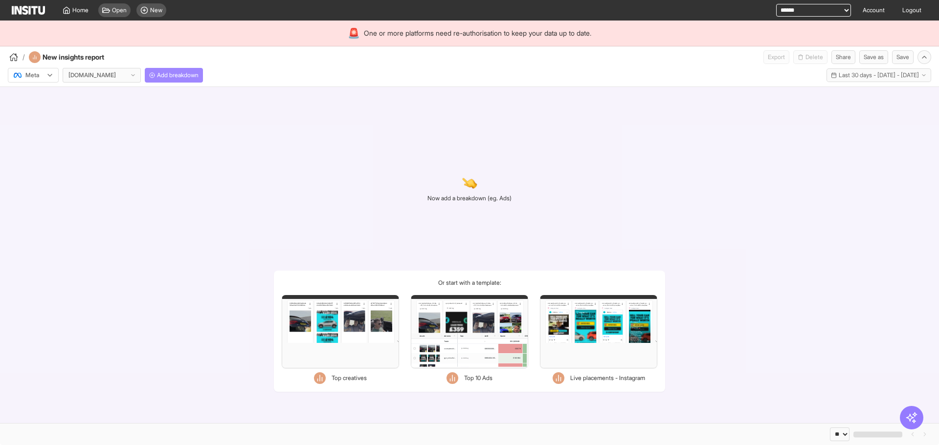
click at [165, 70] on button "Add breakdown" at bounding box center [174, 75] width 58 height 15
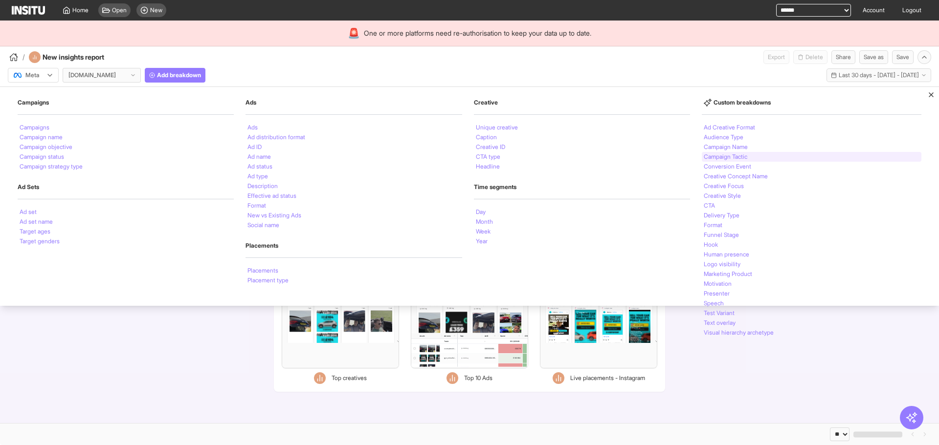
click at [791, 154] on div "Campaign Tactic" at bounding box center [812, 157] width 220 height 10
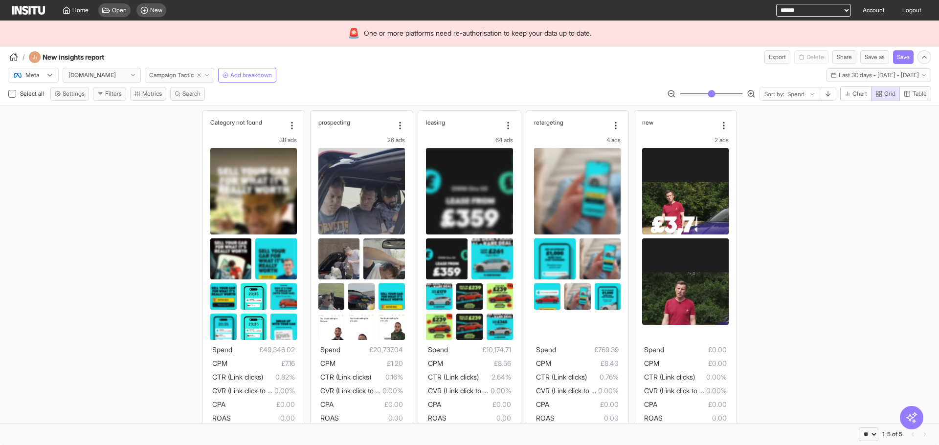
click at [210, 71] on button "Campaign Tactic" at bounding box center [179, 75] width 69 height 15
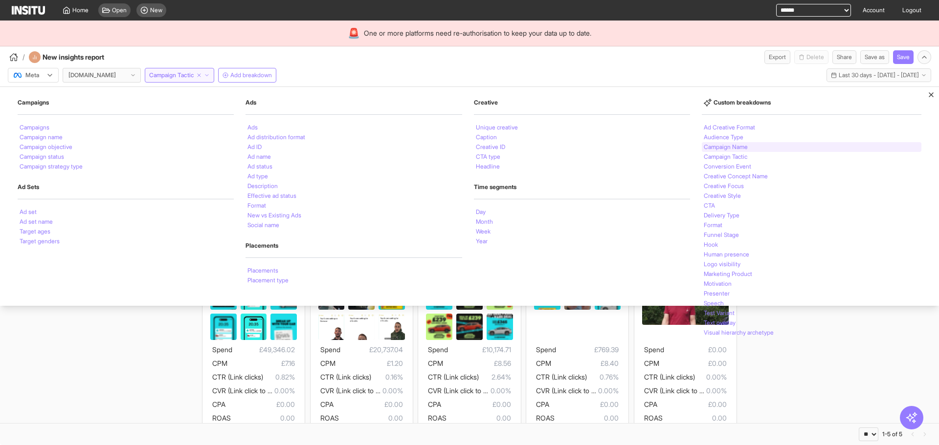
click at [739, 145] on li "Campaign Name" at bounding box center [726, 147] width 44 height 6
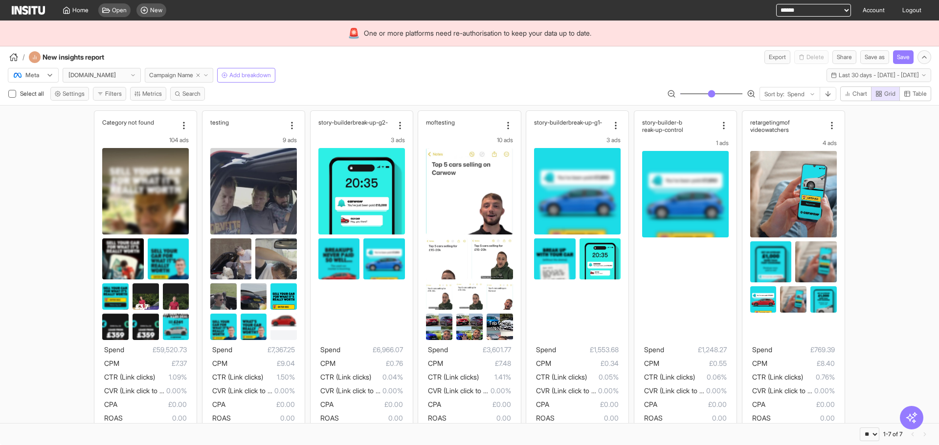
click at [210, 81] on button "Campaign Name" at bounding box center [179, 75] width 68 height 15
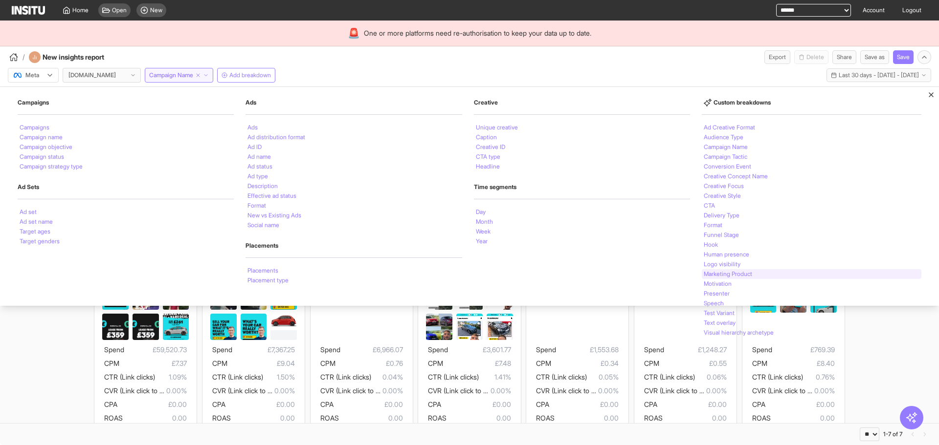
click at [719, 275] on li "Marketing Product" at bounding box center [728, 274] width 48 height 6
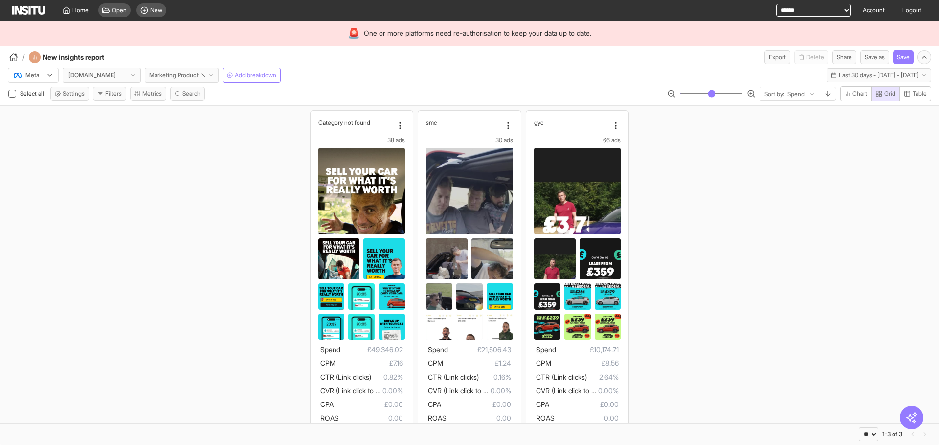
click at [214, 75] on icon "button" at bounding box center [211, 75] width 6 height 6
click at [712, 49] on div "/ New insights report Export Delete Share Save as Save" at bounding box center [469, 55] width 939 height 18
click at [872, 10] on link "Account" at bounding box center [874, 10] width 34 height 21
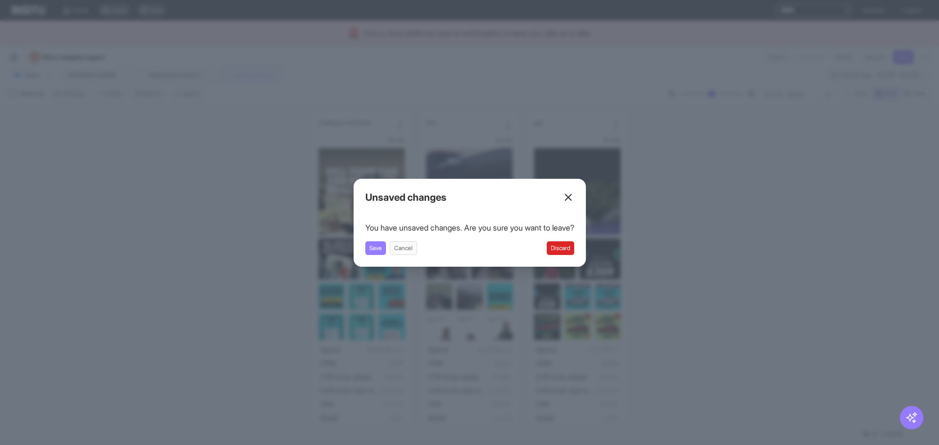
click at [573, 250] on button "Discard" at bounding box center [560, 249] width 27 height 14
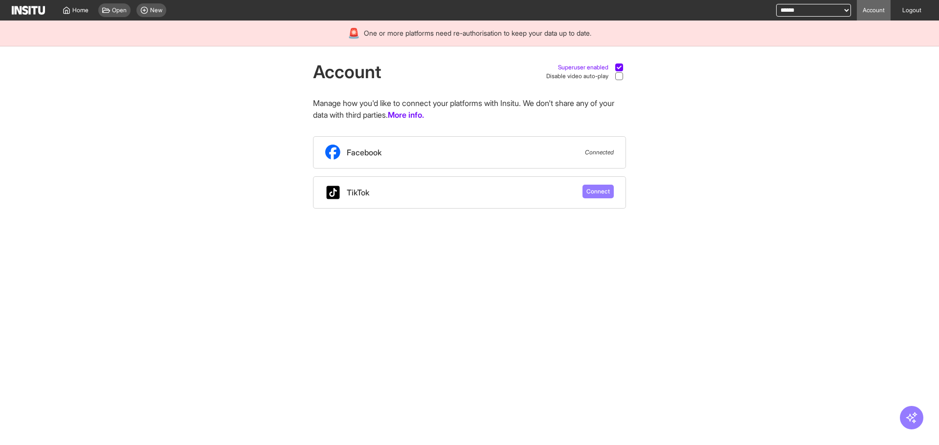
click at [615, 65] on div at bounding box center [619, 67] width 9 height 9
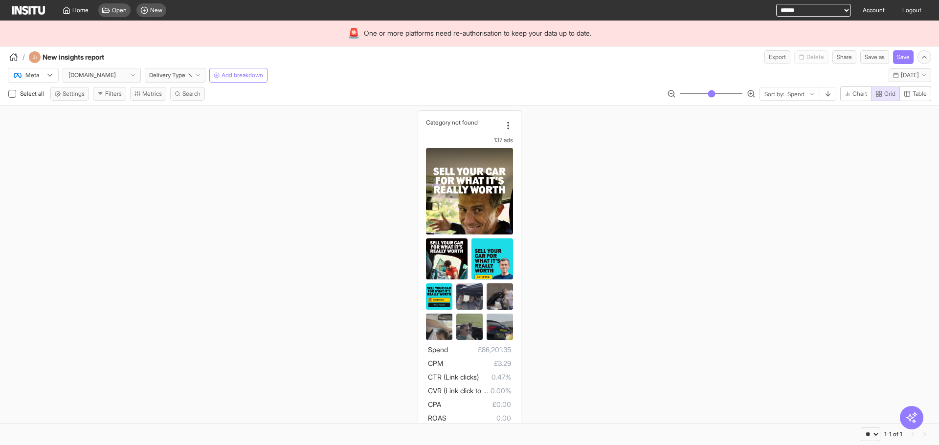
select select "**"
click at [161, 72] on span "Delivery Type" at bounding box center [167, 75] width 36 height 8
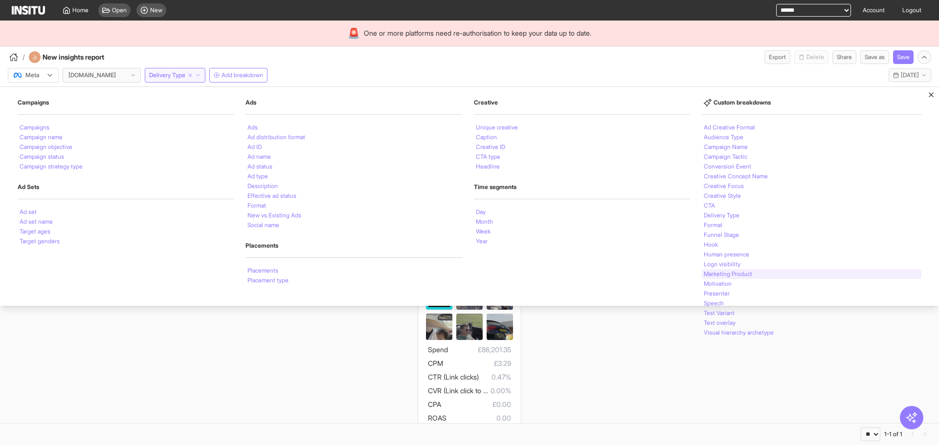
click at [725, 272] on li "Marketing Product" at bounding box center [728, 274] width 48 height 6
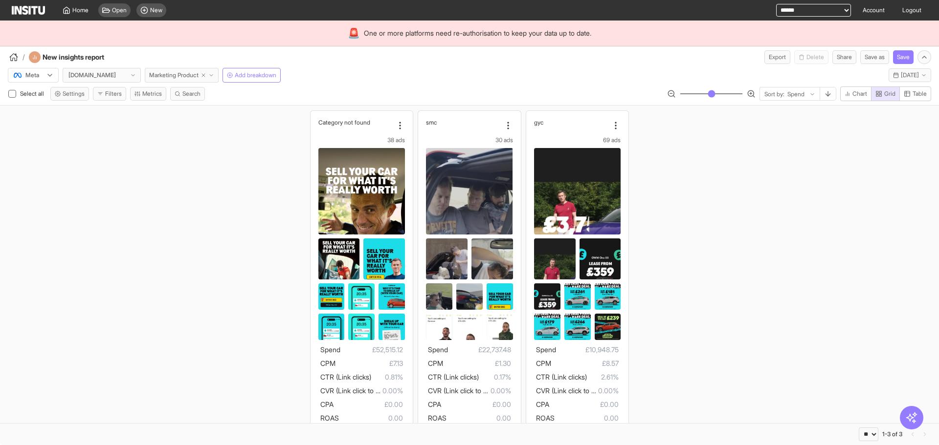
click at [181, 69] on button "Marketing Product" at bounding box center [182, 75] width 74 height 15
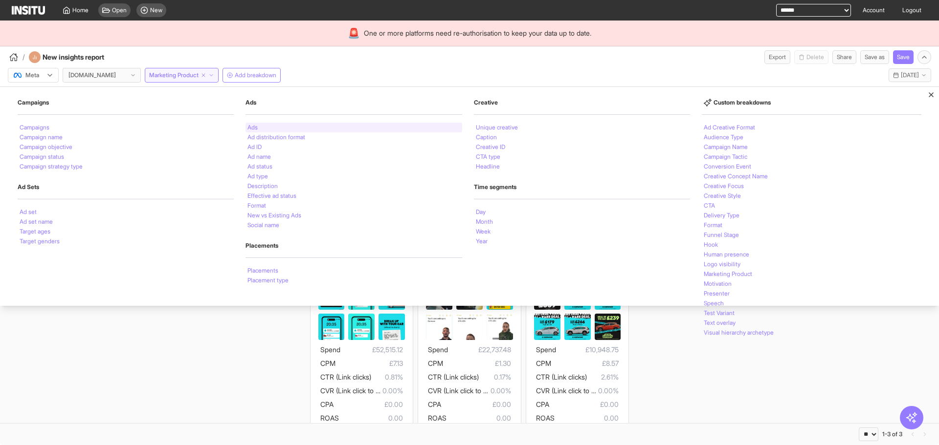
click at [281, 128] on div "Ads" at bounding box center [353, 128] width 216 height 10
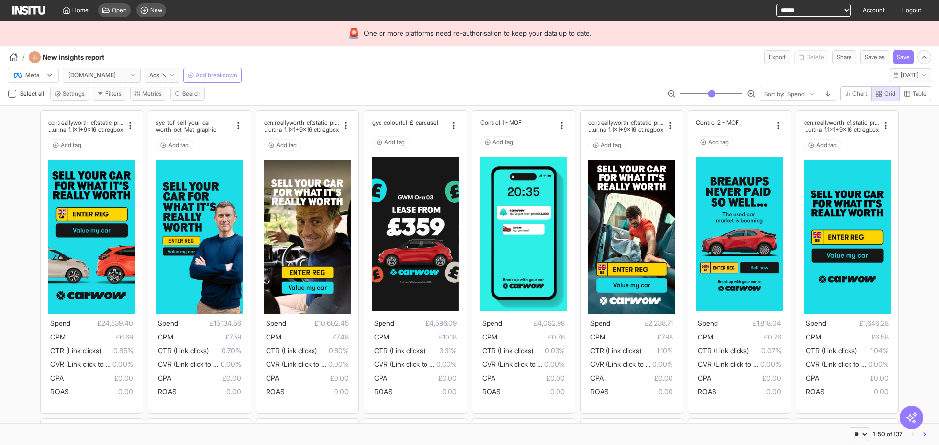
click at [215, 76] on span "Add breakdown" at bounding box center [217, 75] width 42 height 8
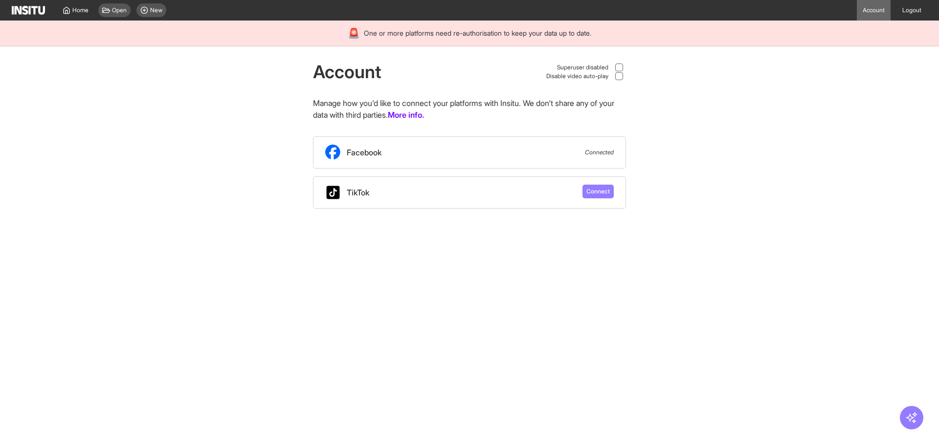
click at [154, 6] on div "New" at bounding box center [151, 10] width 30 height 14
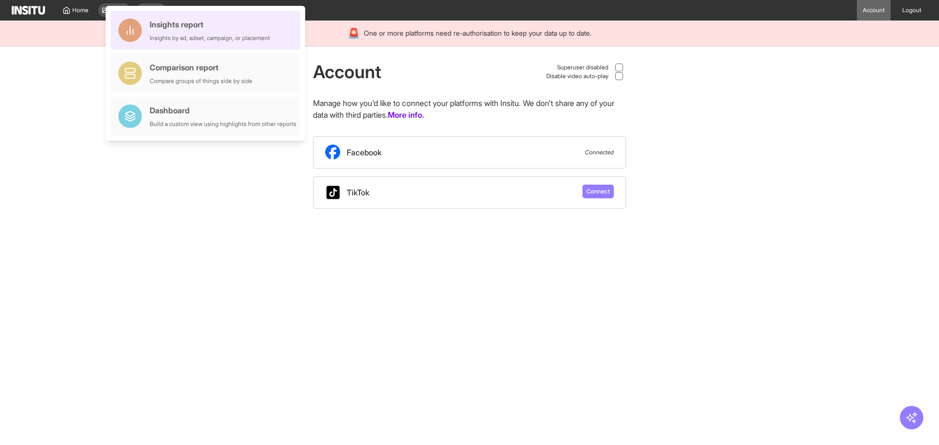
click at [255, 32] on div "Insights report Insights by ad, adset, campaign, or placement" at bounding box center [210, 30] width 120 height 23
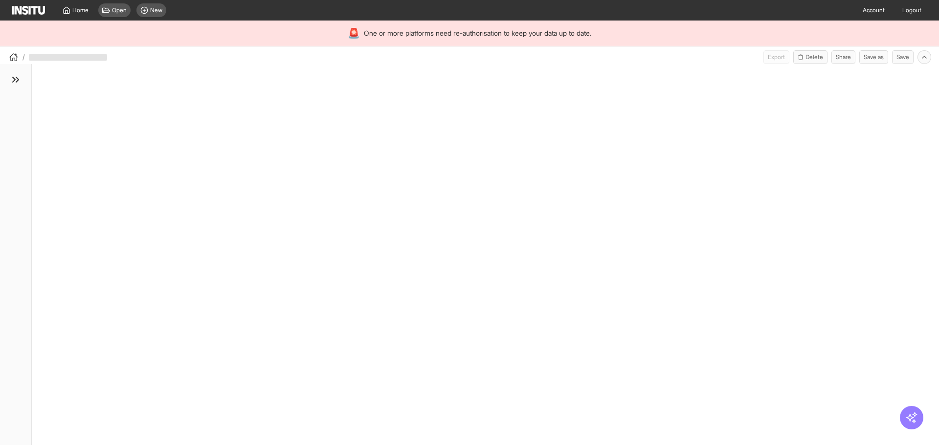
select select "**"
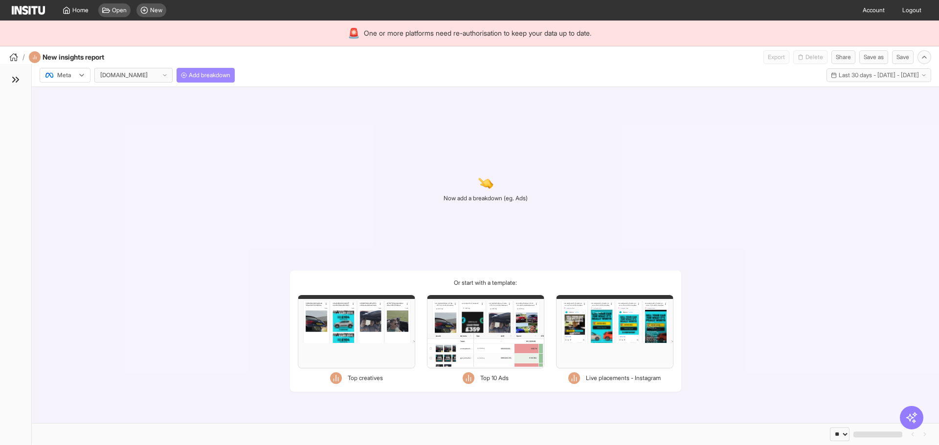
click at [210, 77] on span "Add breakdown" at bounding box center [210, 75] width 42 height 8
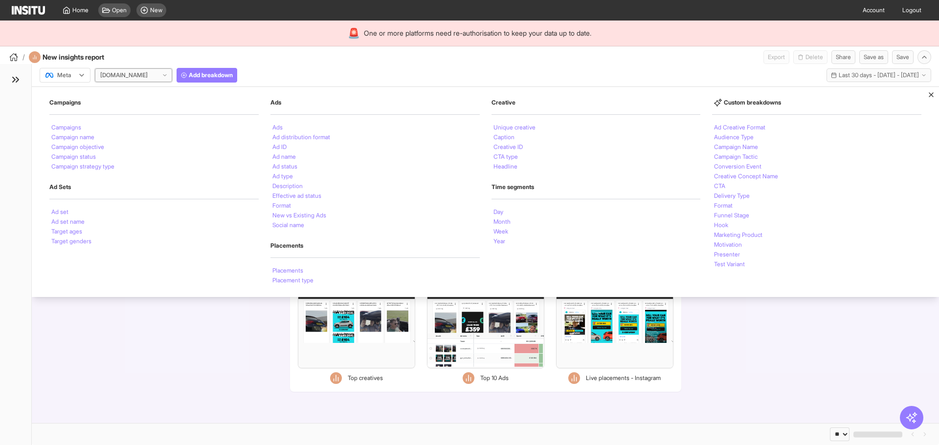
click at [123, 73] on div at bounding box center [123, 75] width 49 height 10
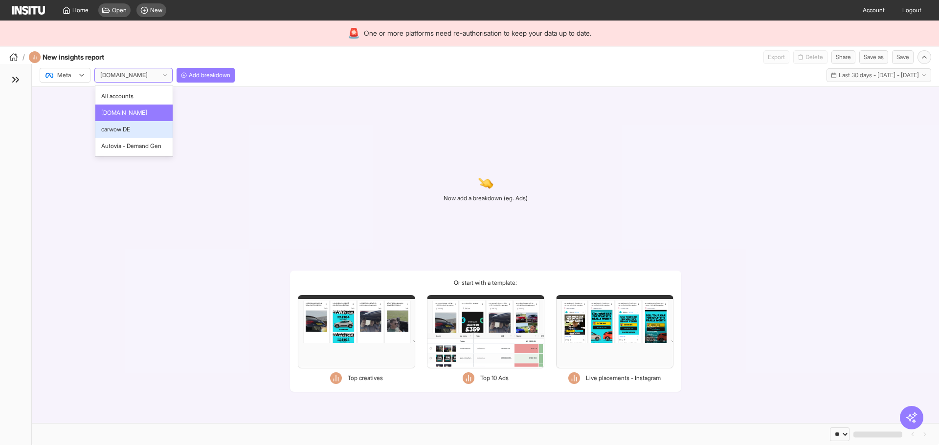
click at [142, 125] on span "carwow DE" at bounding box center [134, 129] width 66 height 9
click at [196, 74] on span "Add breakdown" at bounding box center [210, 75] width 42 height 8
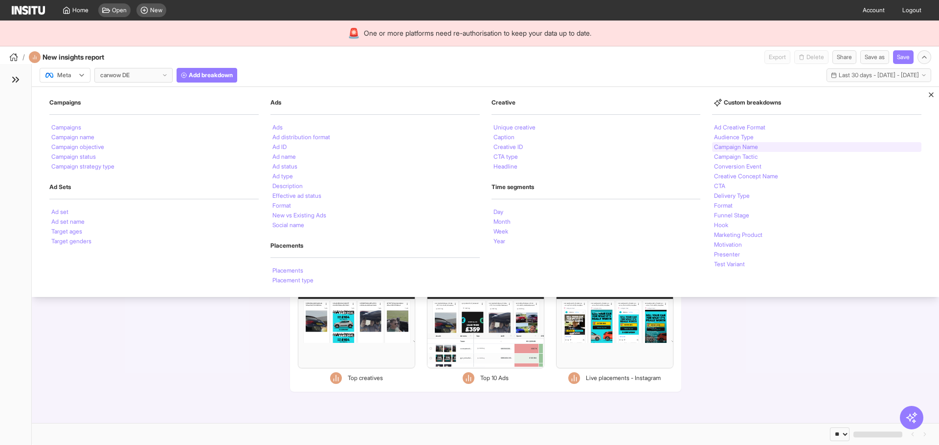
click at [753, 143] on ul "Ad Creative Format Audience Type Campaign Name Campaign Tactic Conversion Event…" at bounding box center [816, 196] width 209 height 147
click at [751, 149] on li "Campaign Name" at bounding box center [736, 147] width 44 height 6
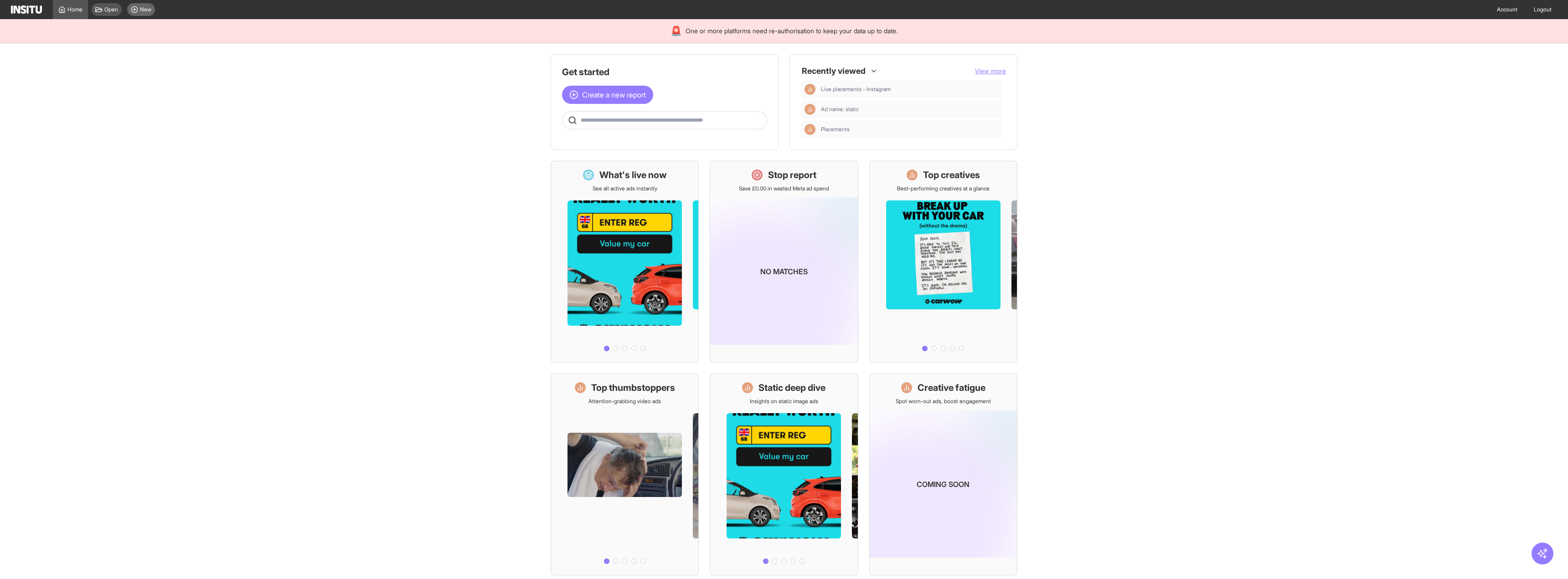
click at [147, 9] on span "New" at bounding box center [145, 9] width 11 height 7
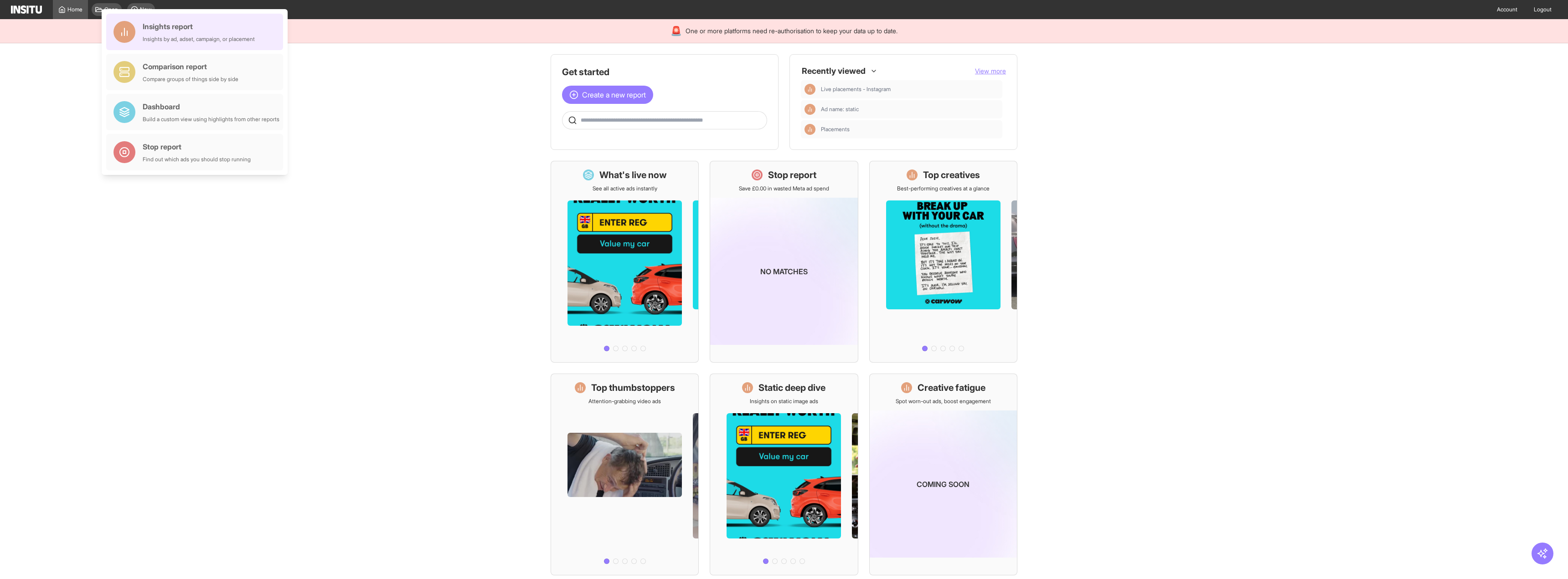
click at [222, 37] on div "Insights by ad, adset, campaign, or placement" at bounding box center [199, 39] width 112 height 7
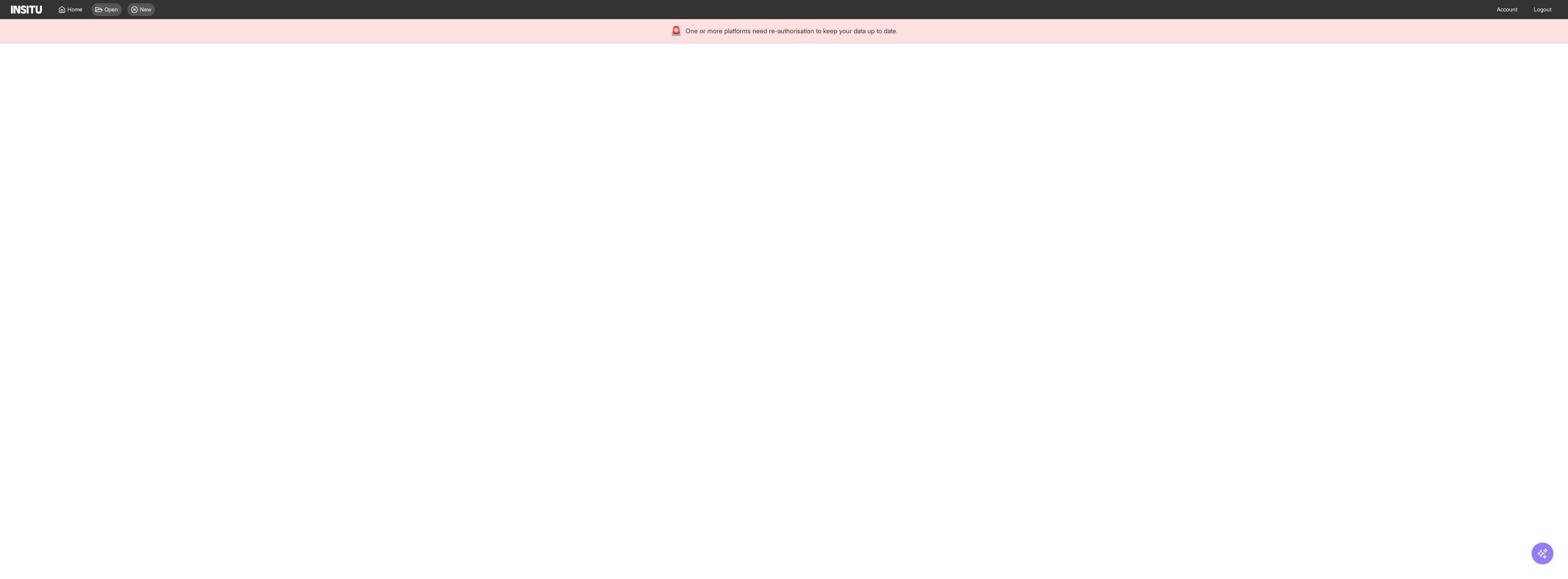
select select "**"
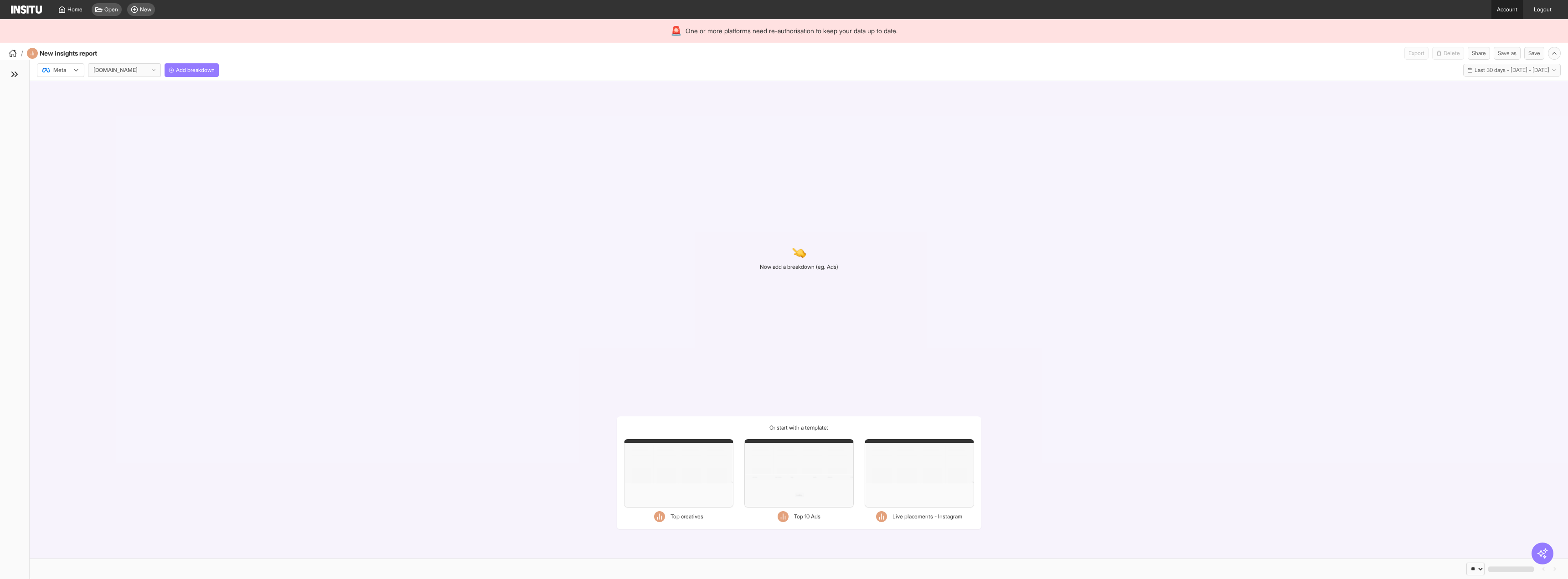
click at [1515, 13] on link "Account" at bounding box center [1507, 9] width 32 height 20
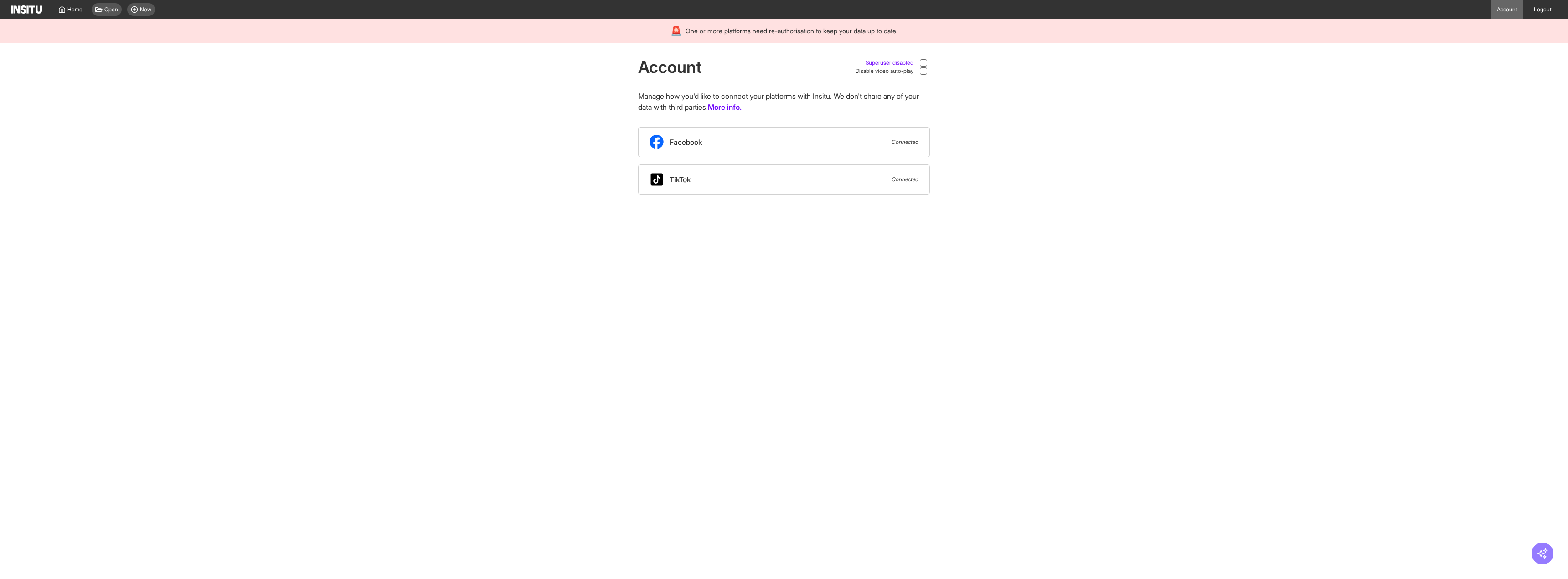
click at [893, 61] on span "Superuser disabled" at bounding box center [888, 63] width 48 height 7
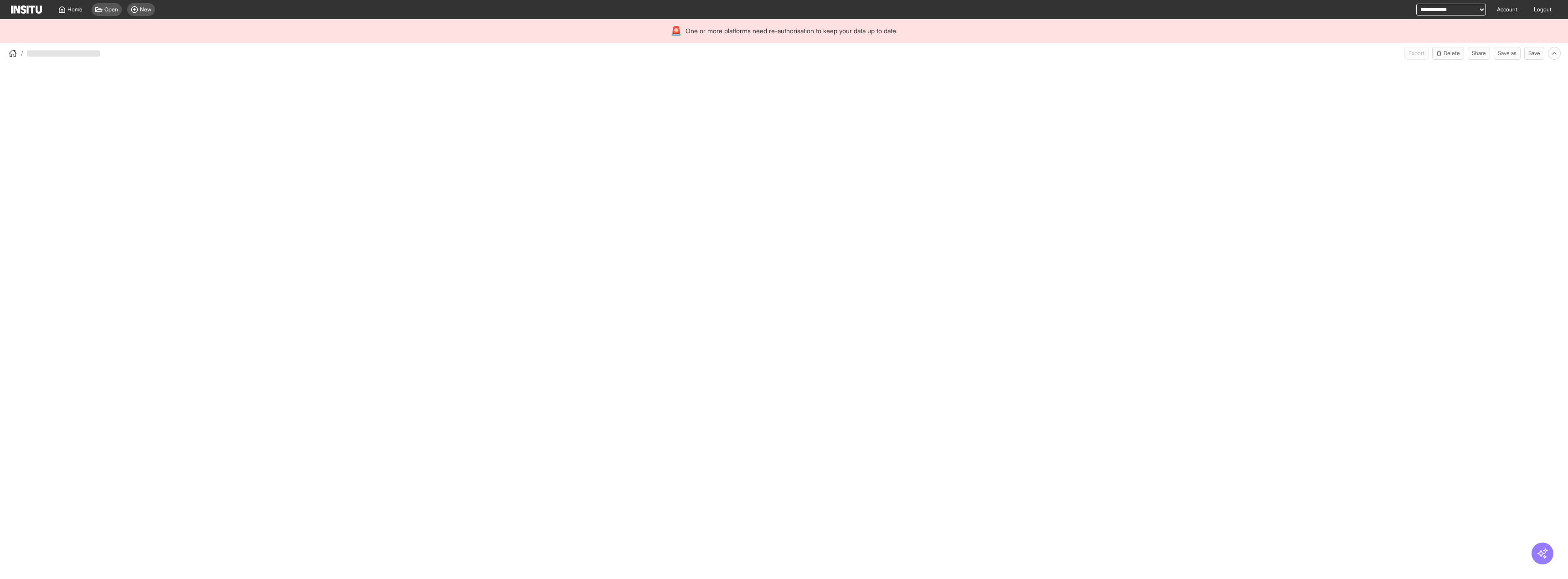
select select "**"
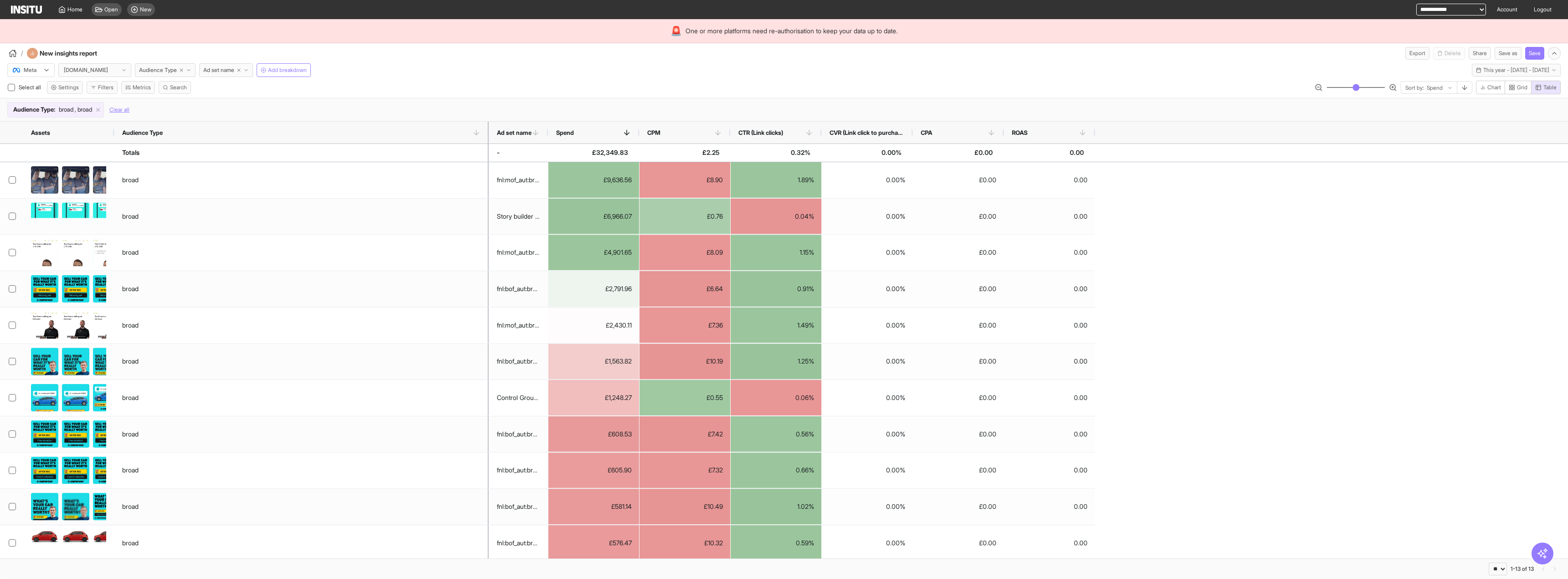
drag, startPoint x: 181, startPoint y: 126, endPoint x: 487, endPoint y: 108, distance: 306.5
click at [487, 108] on div "Meta carwow.co.uk Audience Type Ad set name Add breakdown This year - Wed 1 Jan…" at bounding box center [784, 319] width 1568 height 519
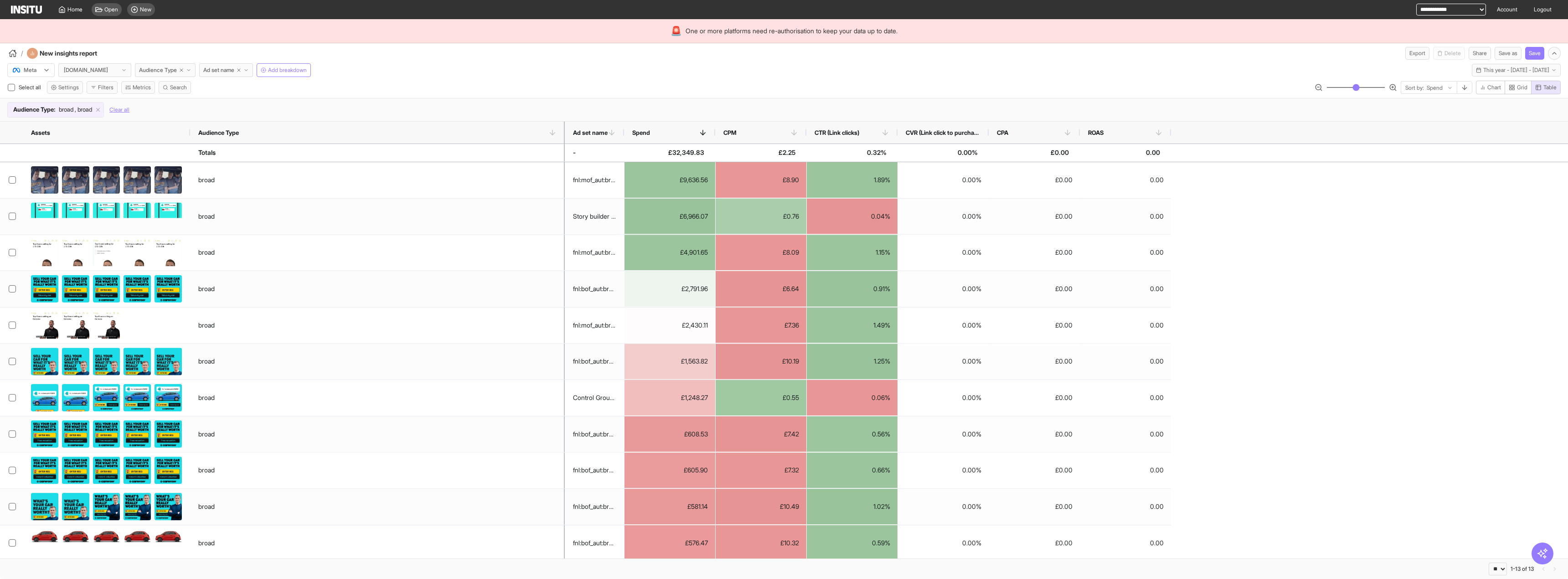
drag, startPoint x: 113, startPoint y: 129, endPoint x: 222, endPoint y: 101, distance: 112.5
click at [192, 123] on div at bounding box center [190, 132] width 4 height 21
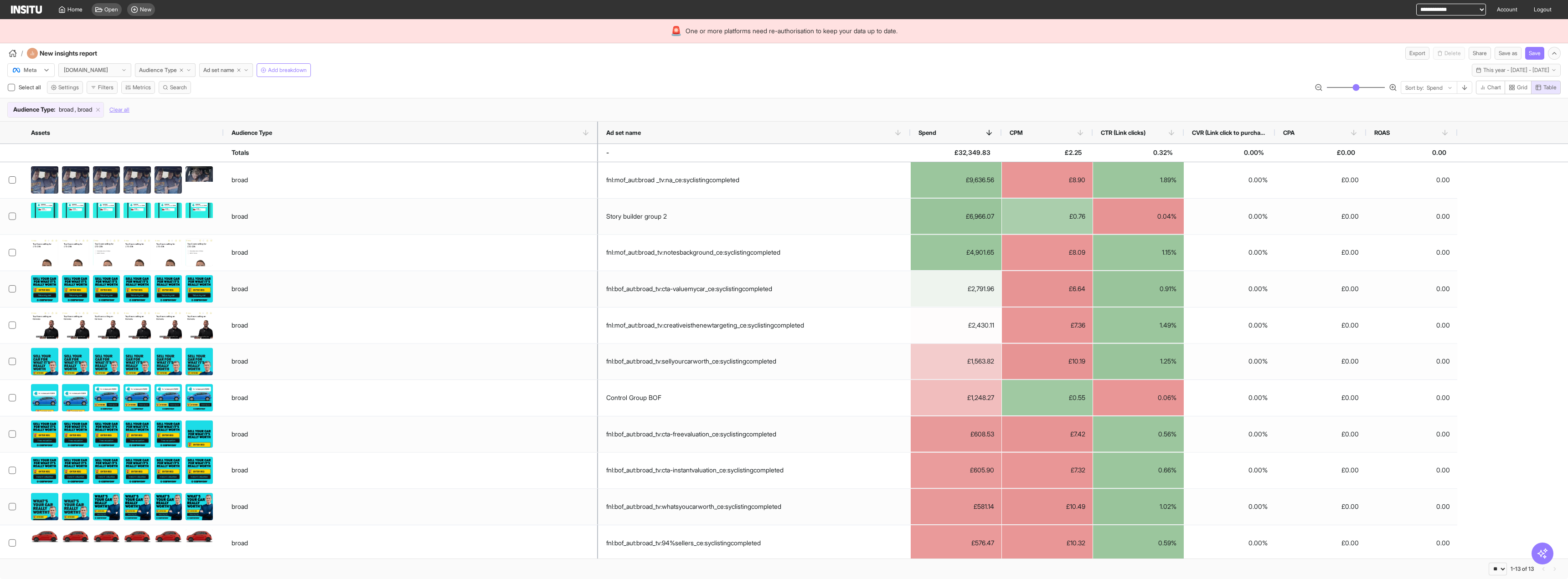
drag, startPoint x: 656, startPoint y: 129, endPoint x: 953, endPoint y: 167, distance: 299.4
click at [1013, 110] on div "Meta carwow.co.uk Audience Type Ad set name Add breakdown This year - Wed 1 Jan…" at bounding box center [784, 319] width 1568 height 519
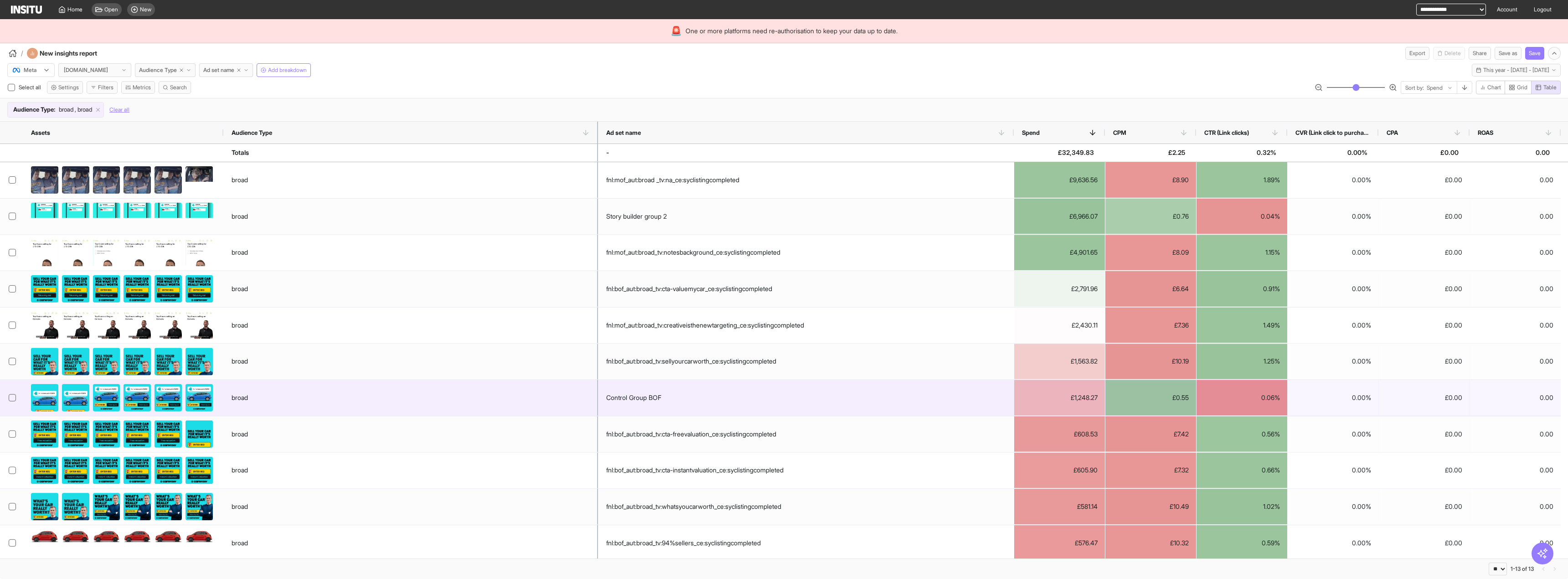
click at [242, 399] on div "broad" at bounding box center [240, 398] width 17 height 19
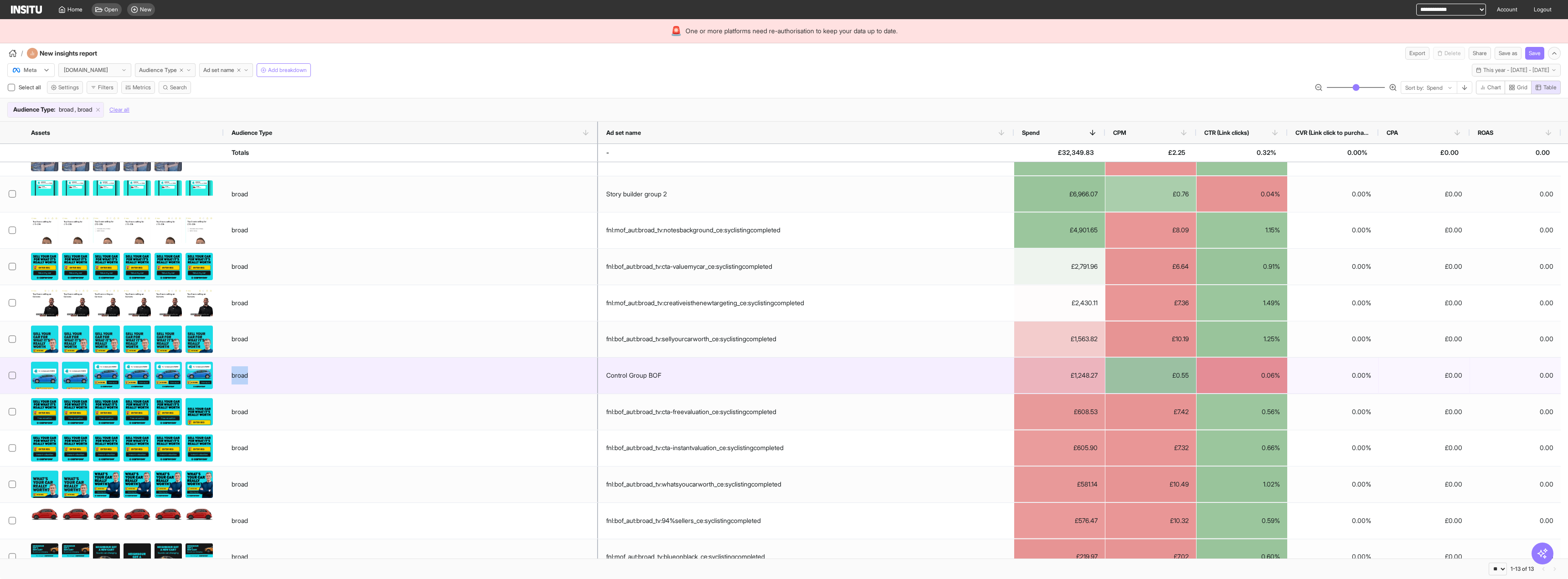
scroll to position [76, 0]
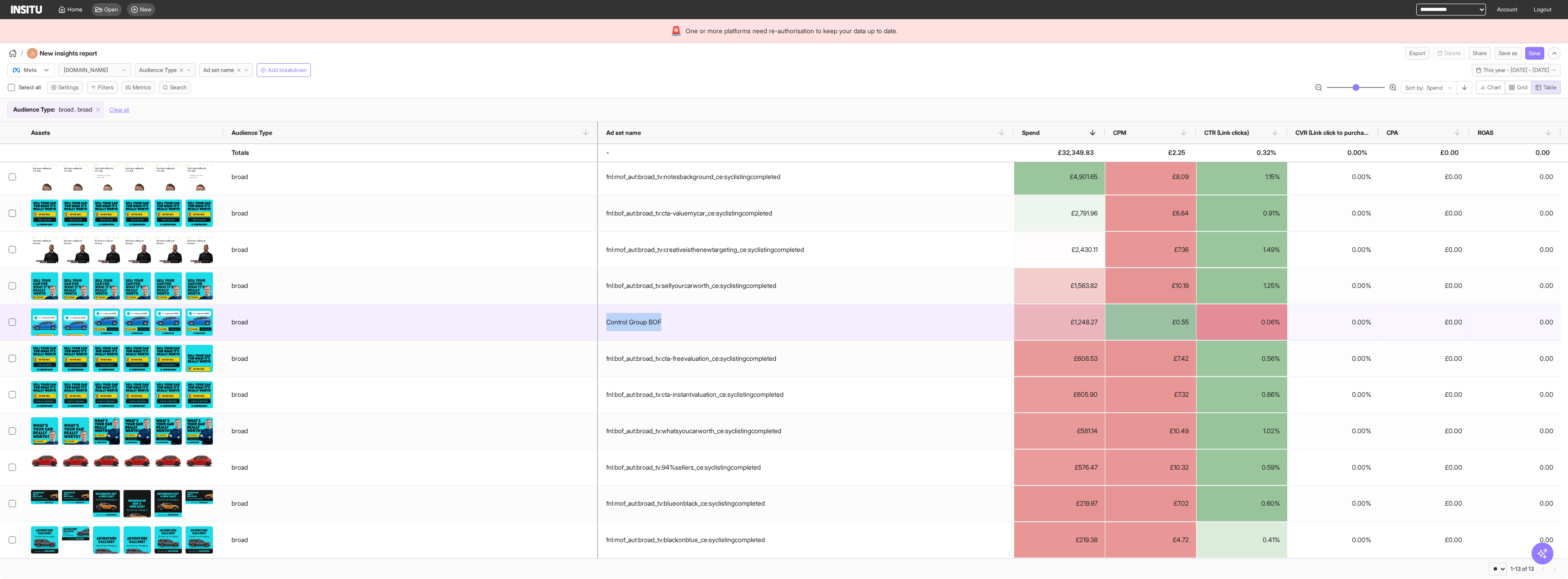
click at [621, 320] on div "Control Group BOF" at bounding box center [633, 323] width 55 height 19
click at [648, 316] on div "Control Group BOF" at bounding box center [633, 323] width 55 height 19
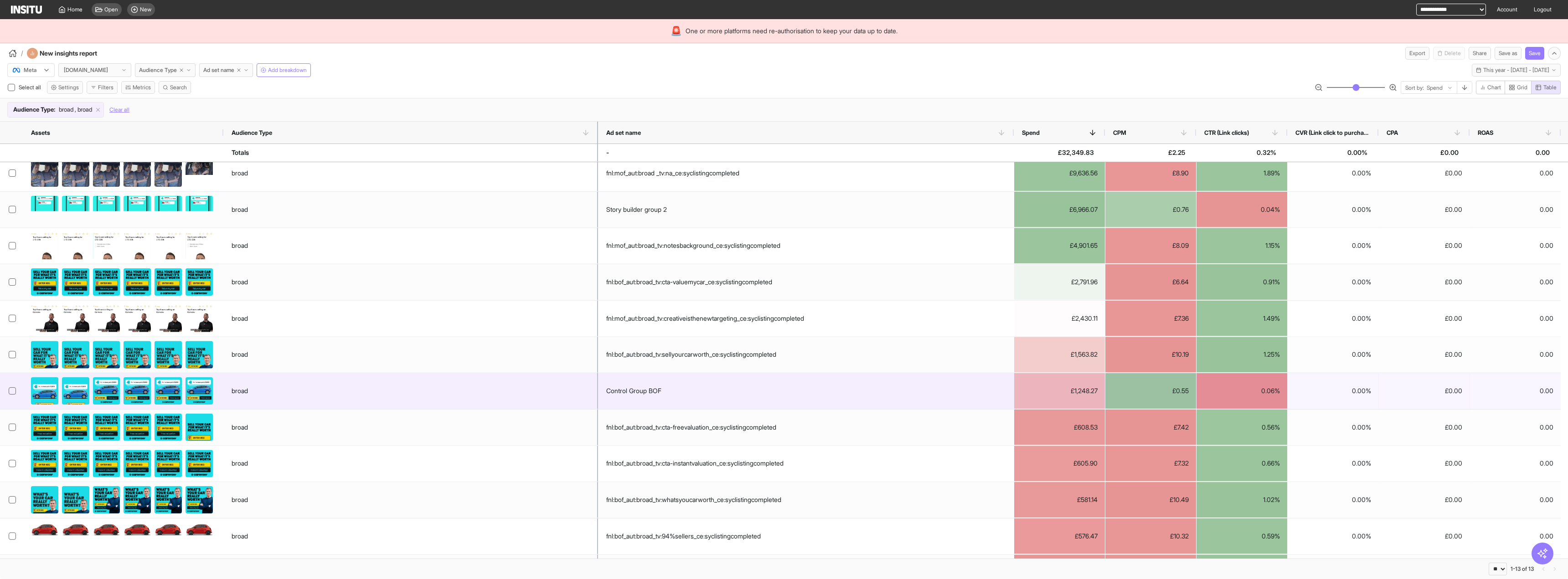
scroll to position [0, 0]
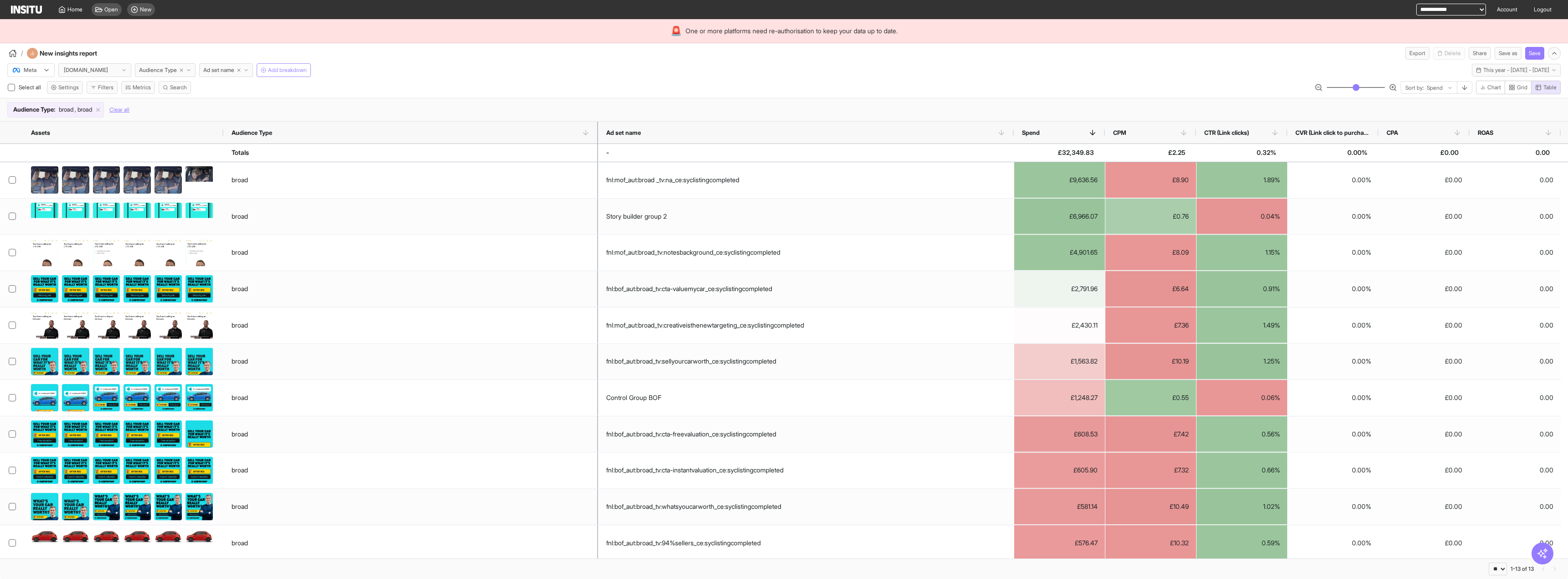
click at [272, 67] on span "Add breakdown" at bounding box center [287, 70] width 39 height 7
drag, startPoint x: 526, startPoint y: 18, endPoint x: 521, endPoint y: 41, distance: 23.5
click at [525, 22] on body "**********" at bounding box center [784, 289] width 1568 height 579
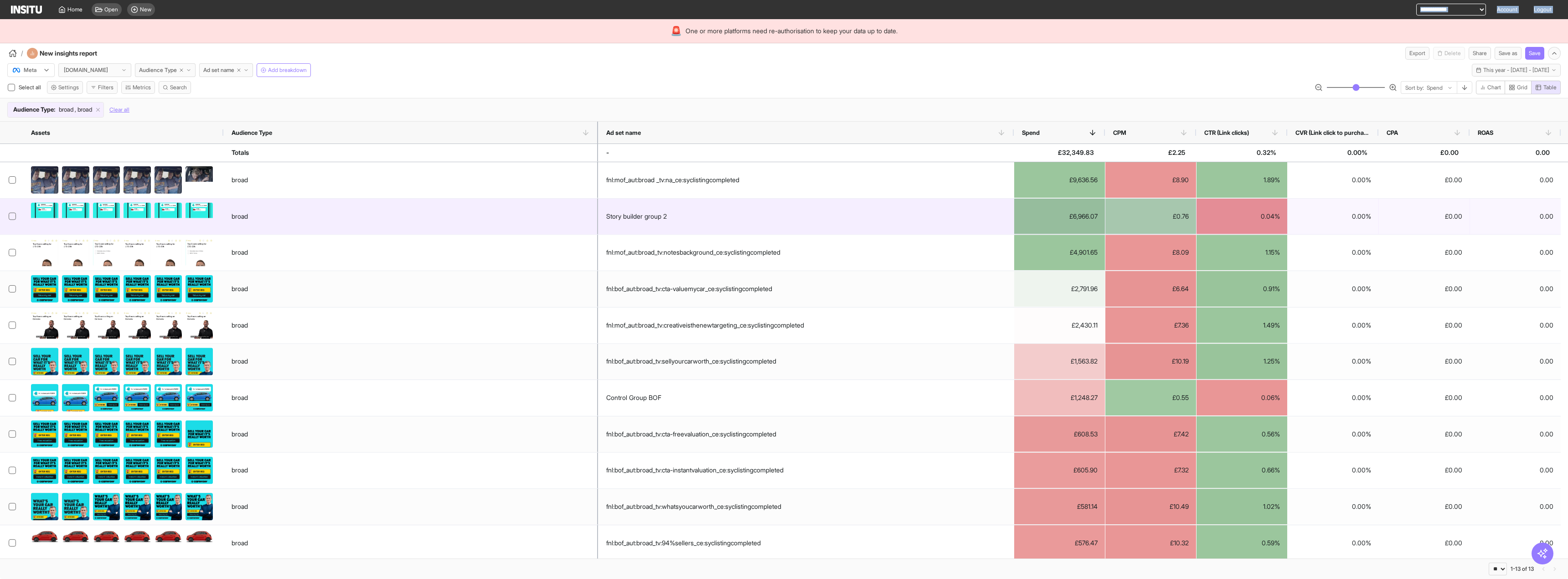
click at [624, 218] on div "Story builder group 2" at bounding box center [636, 216] width 61 height 19
click at [593, 214] on div "broad" at bounding box center [411, 216] width 375 height 36
click at [622, 214] on div "Story builder group 2" at bounding box center [636, 216] width 61 height 19
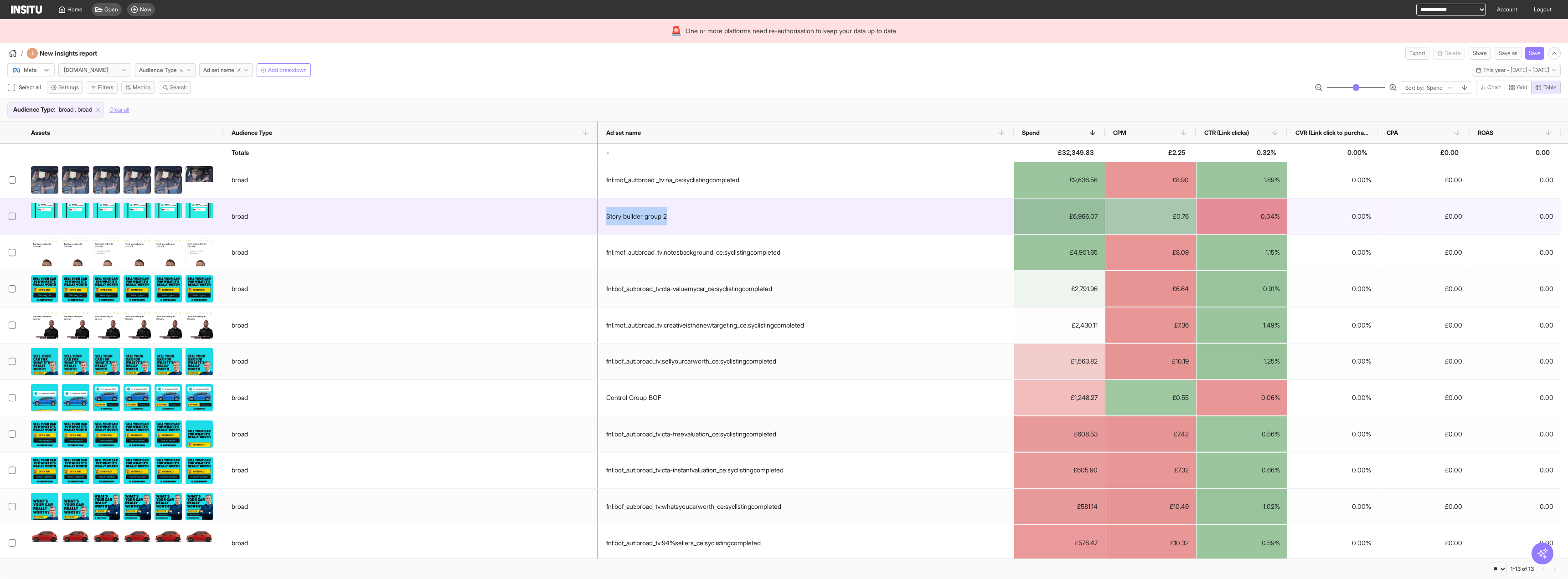
click at [622, 214] on div "Story builder group 2" at bounding box center [636, 216] width 61 height 19
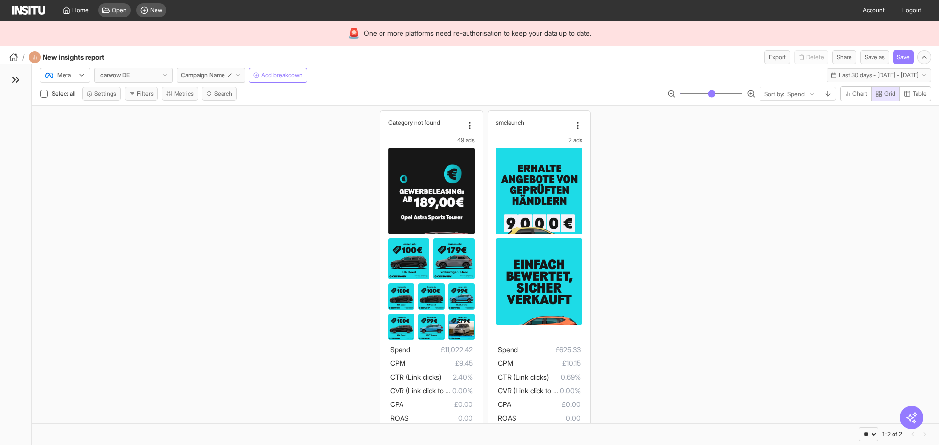
select select "**"
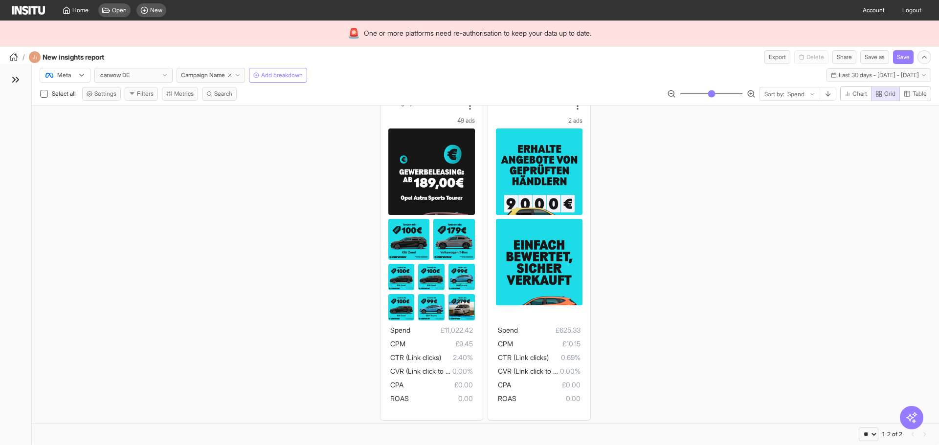
scroll to position [22, 0]
